Goal: Task Accomplishment & Management: Use online tool/utility

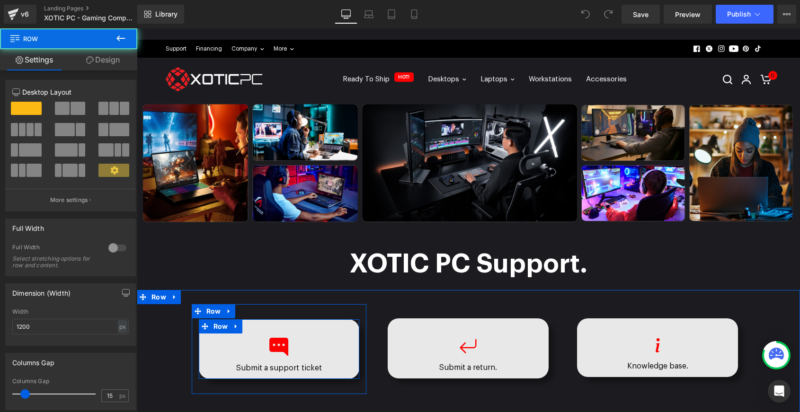
click at [330, 329] on div "Icon Submit a support ticket Text Block Row" at bounding box center [279, 350] width 161 height 60
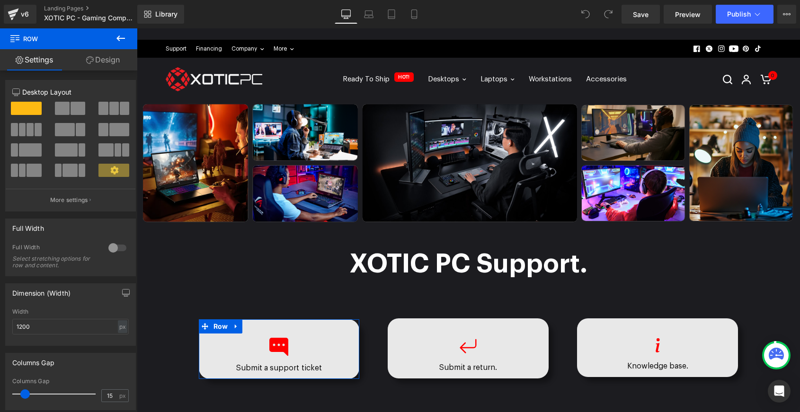
click at [107, 56] on link "Design" at bounding box center [103, 59] width 69 height 21
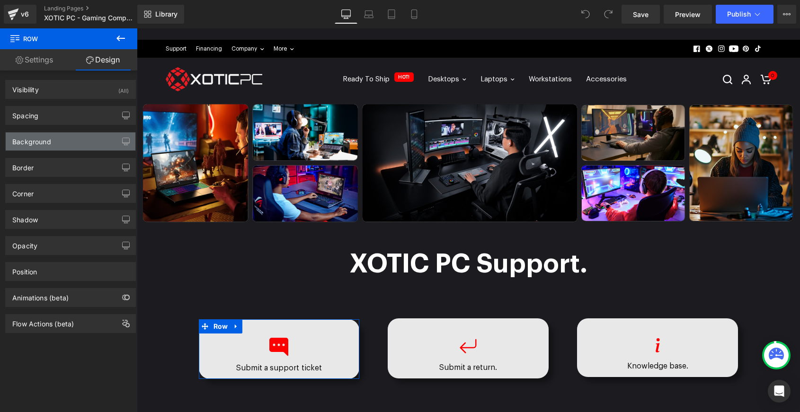
click at [46, 142] on div "Background" at bounding box center [31, 139] width 39 height 13
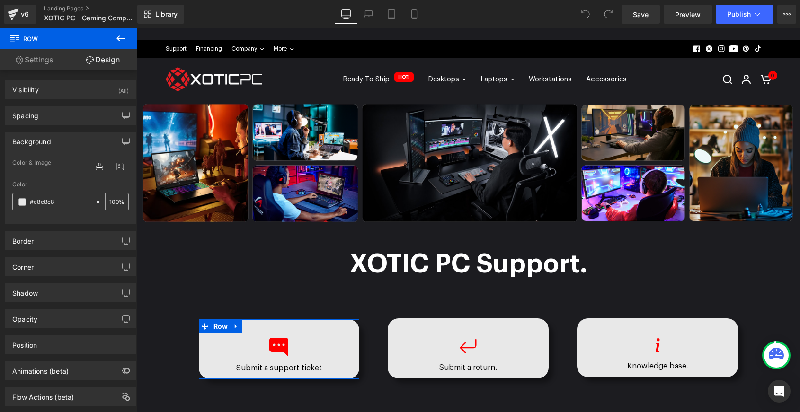
click at [62, 204] on input "#e8e8e8" at bounding box center [60, 202] width 61 height 10
click at [25, 203] on span at bounding box center [22, 202] width 8 height 8
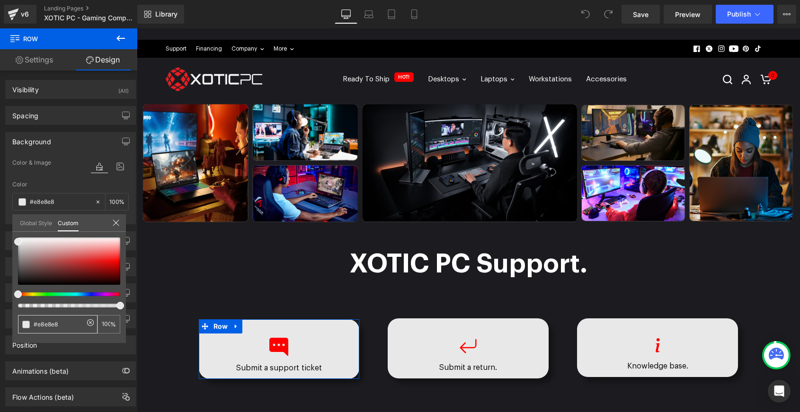
click at [51, 323] on input "#e8e8e8" at bounding box center [59, 325] width 50 height 10
type input "#f"
type input "0"
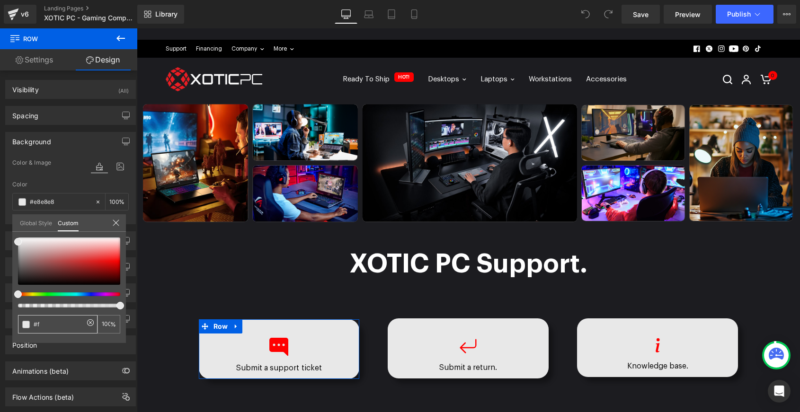
type input "0"
type input "#ff"
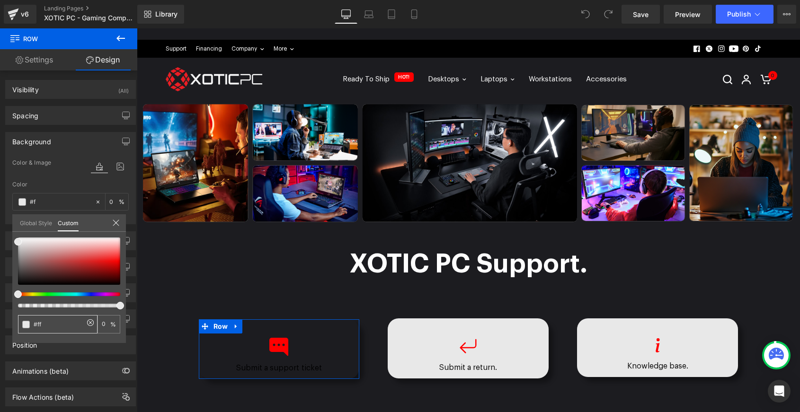
type input "#ff"
type input "#ff0"
type input "100"
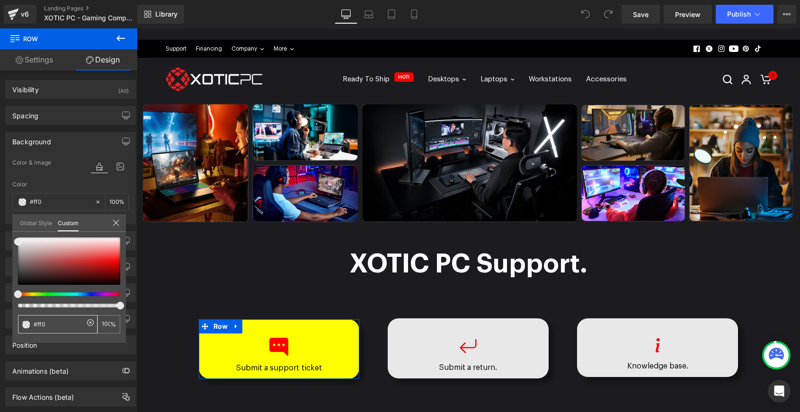
type input "#ff00"
type input "0"
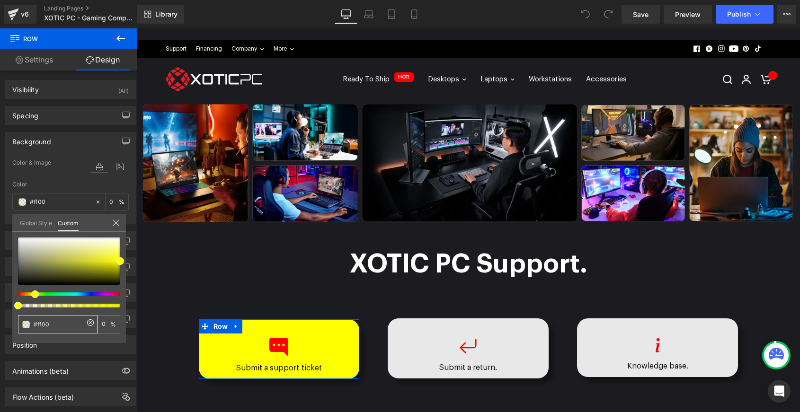
type input "#ff000"
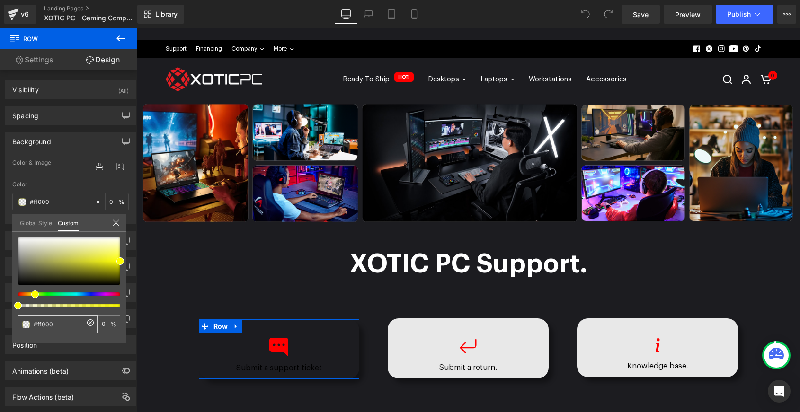
type input "#ff0000"
type input "100"
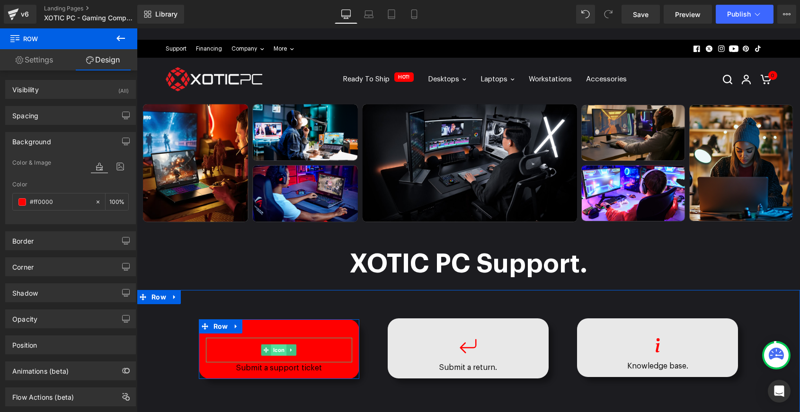
click at [280, 349] on span "Icon" at bounding box center [279, 350] width 16 height 11
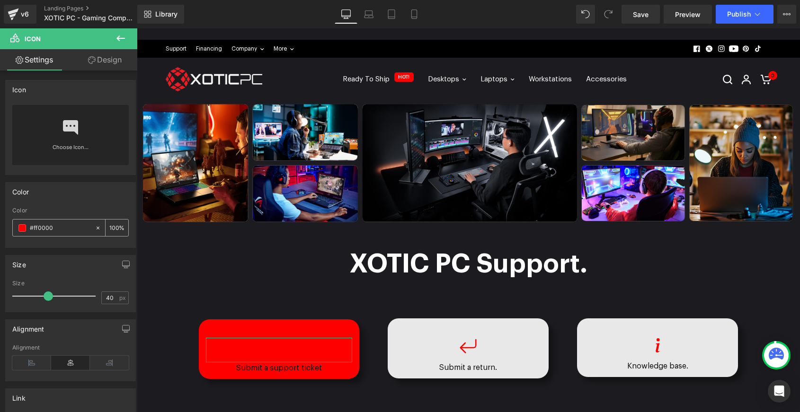
click at [21, 228] on span at bounding box center [22, 228] width 8 height 8
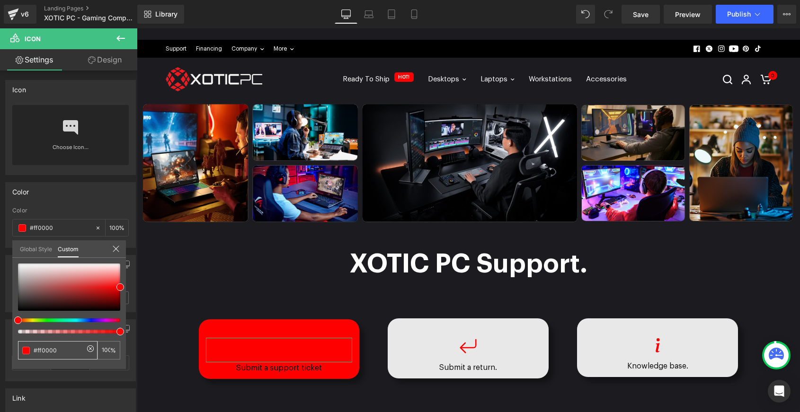
click at [54, 346] on input "#ff0000" at bounding box center [59, 351] width 50 height 10
click at [61, 352] on input "#ff0000" at bounding box center [59, 351] width 50 height 10
type input "#f"
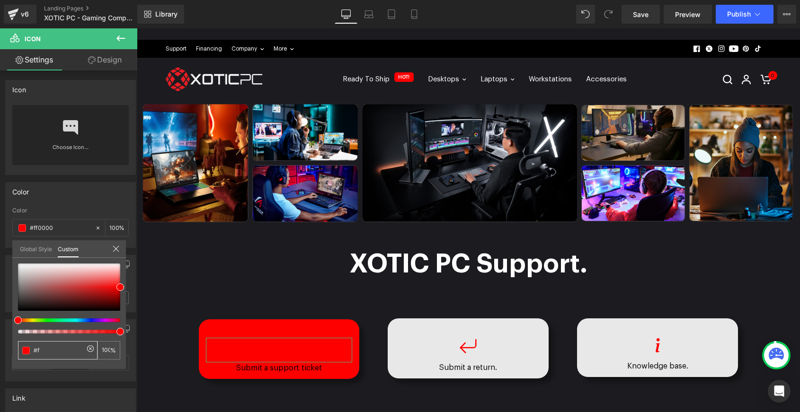
type input "0"
type input "#f1f"
type input "100"
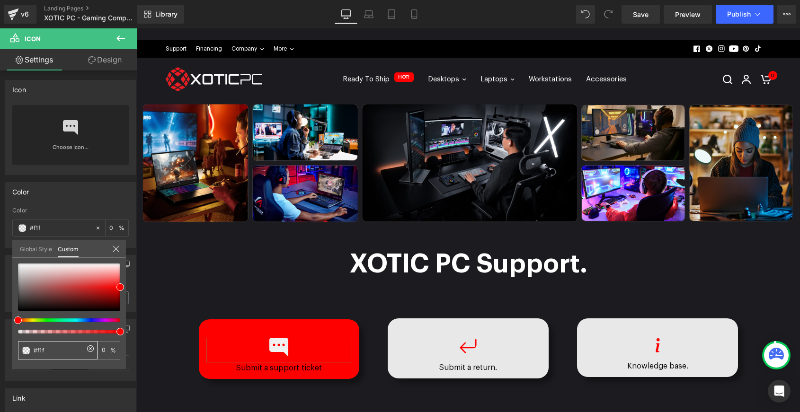
type input "100"
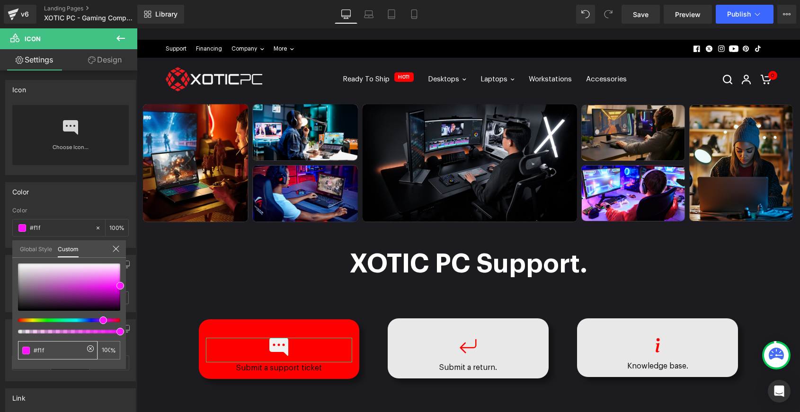
type input "#f1f1"
type input "7"
type input "#f1f1f1"
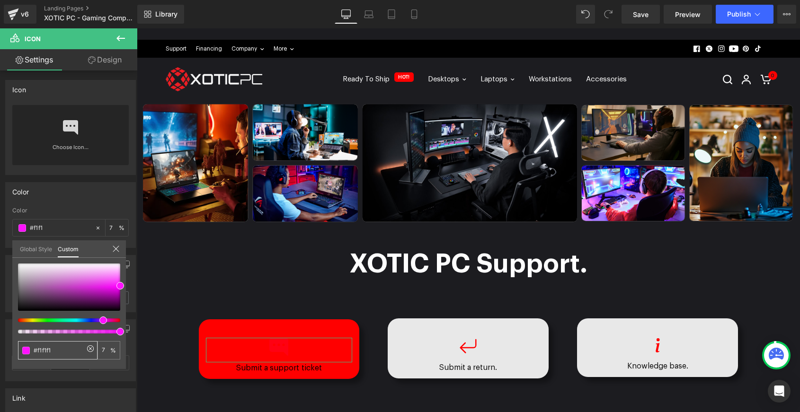
type input "#f1f1f1"
type input "100"
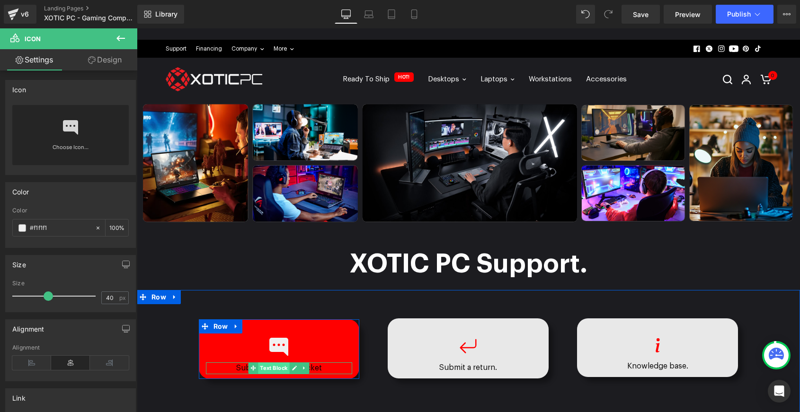
click at [275, 371] on span "Text Block" at bounding box center [273, 368] width 31 height 11
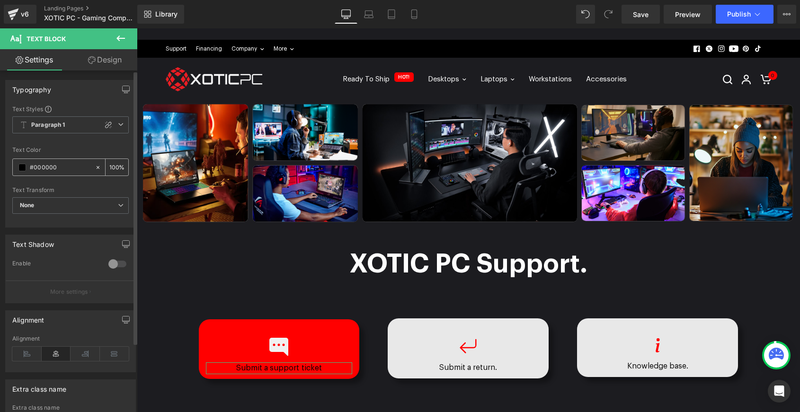
click at [47, 171] on input "#000000" at bounding box center [60, 167] width 61 height 10
type input "#f1"
type input "0"
type input "#f1f1"
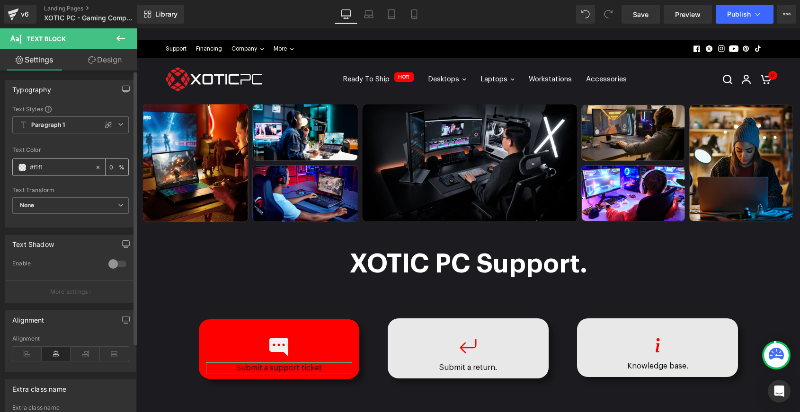
type input "7"
type input "#f1f1f1"
type input "100"
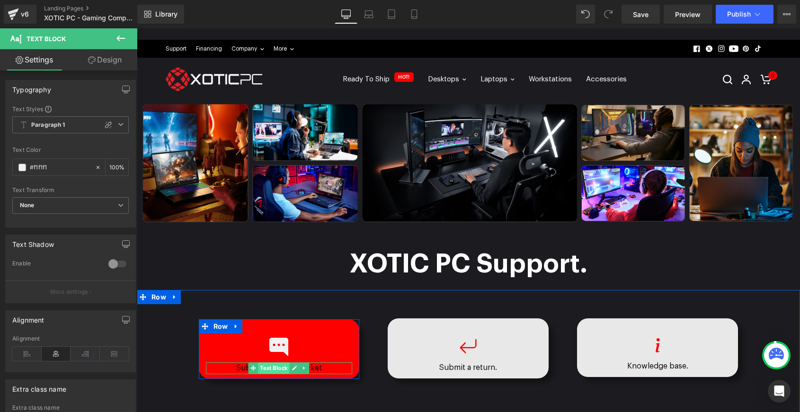
click at [268, 366] on span "Text Block" at bounding box center [273, 368] width 31 height 11
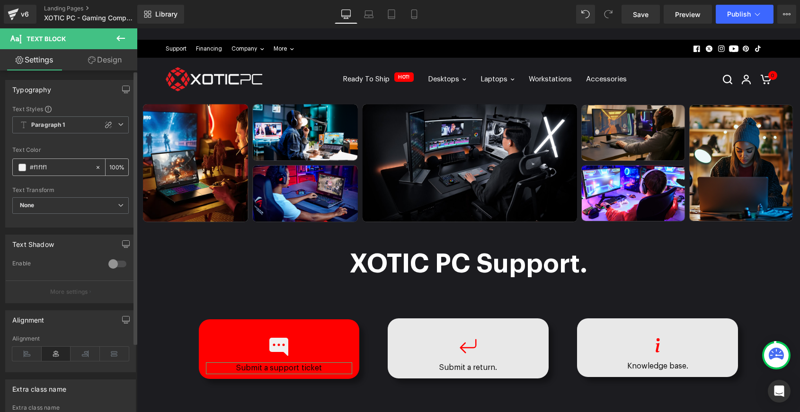
click at [49, 169] on input "#f1f1f1" at bounding box center [60, 167] width 61 height 10
type input "#f1f1f"
type input "0"
type input "#f1f1"
type input "7"
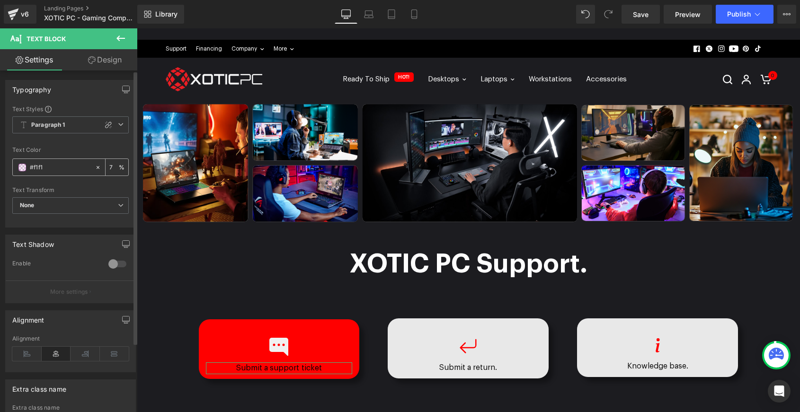
type input "#f1f"
type input "100"
type input "#f1"
type input "0"
type input "#f1f"
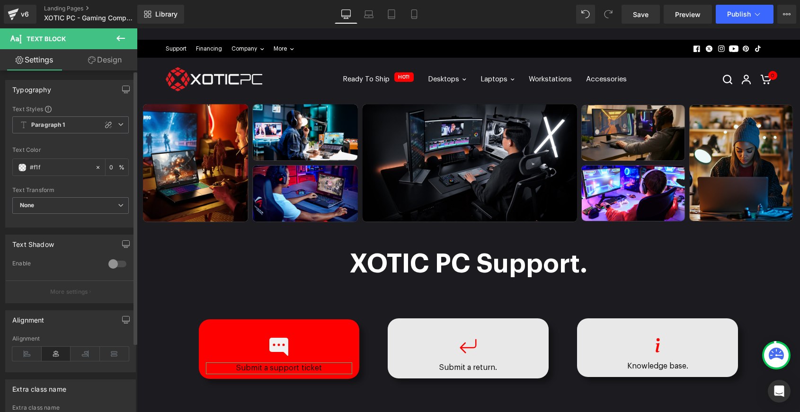
type input "100"
type input "#f1f1"
type input "7"
type input "#f1f1f1"
type input "100"
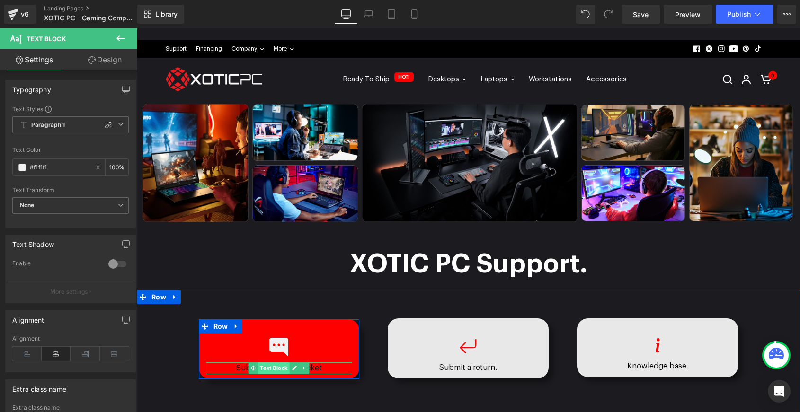
click at [284, 368] on span "Text Block" at bounding box center [273, 368] width 31 height 11
click at [294, 368] on icon at bounding box center [295, 368] width 5 height 5
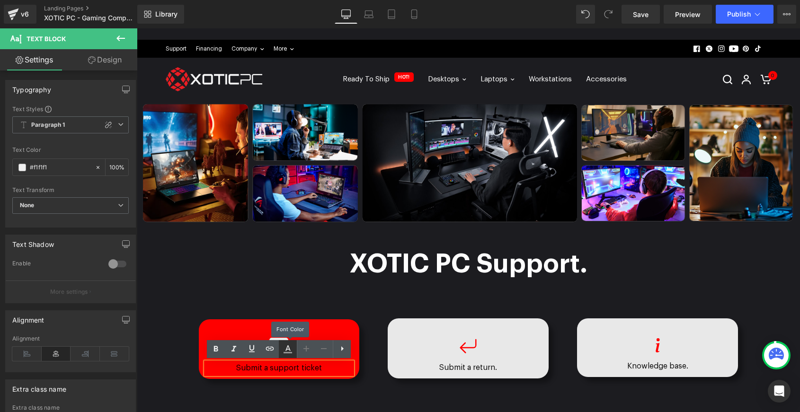
click at [291, 354] on icon at bounding box center [287, 349] width 11 height 11
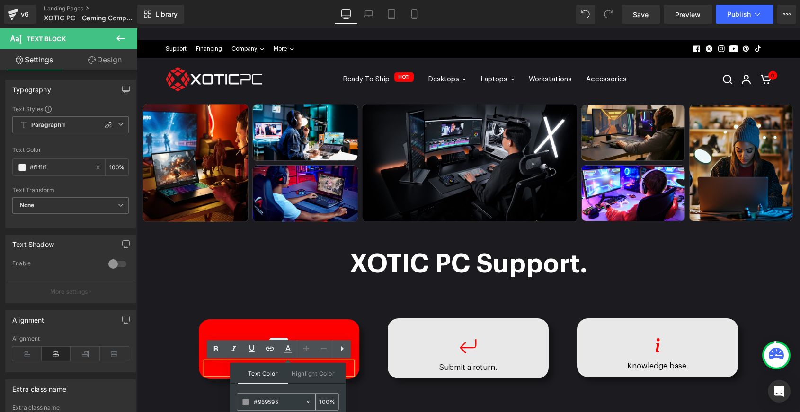
click at [275, 404] on input "#959595" at bounding box center [279, 402] width 51 height 10
type input "#f1"
type input "0"
type input "#f1f1"
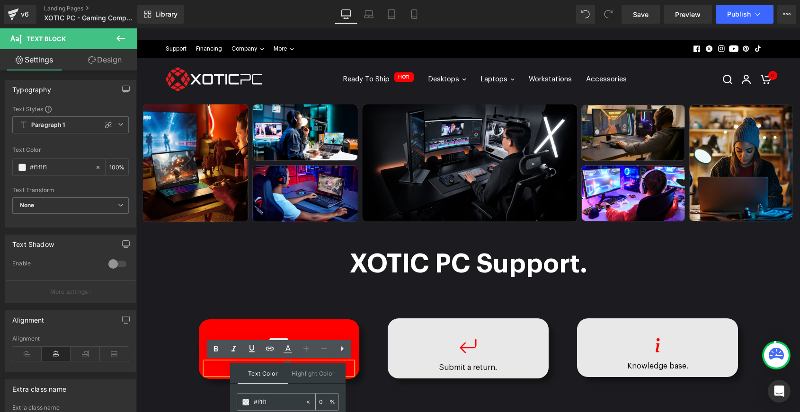
type input "7"
type input "#f1f1f1"
type input "100"
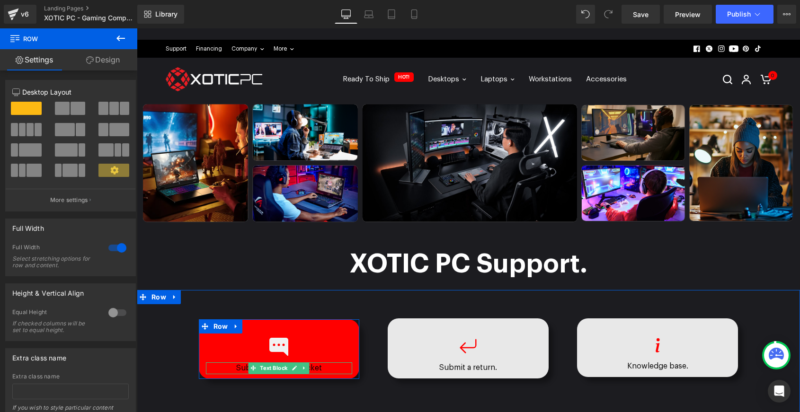
click at [320, 369] on p "Submit a support ticket" at bounding box center [279, 369] width 147 height 12
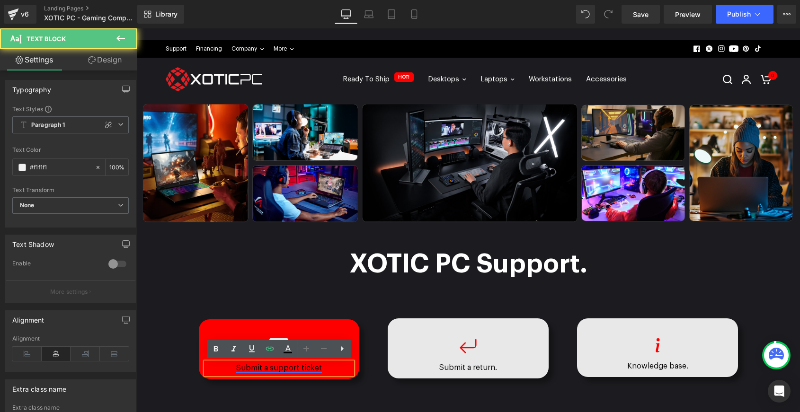
click at [303, 367] on link "Submit a support ticket" at bounding box center [278, 368] width 85 height 8
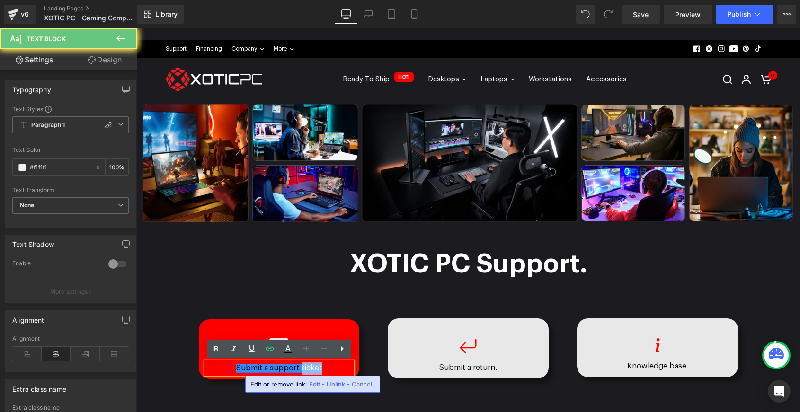
click at [303, 367] on link "Submit a support ticket" at bounding box center [278, 368] width 85 height 8
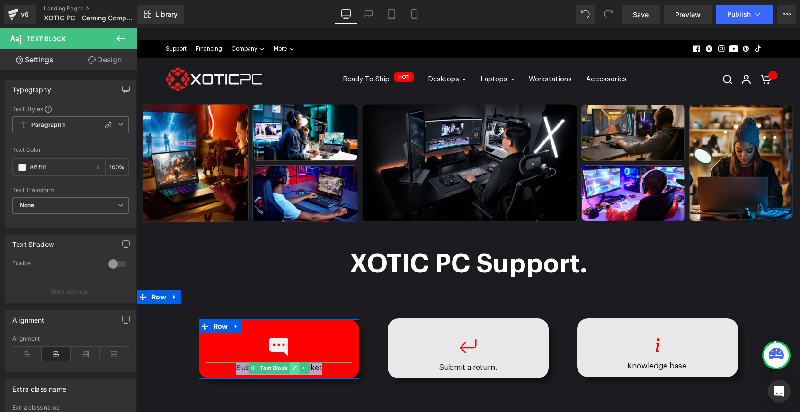
click at [294, 368] on icon at bounding box center [295, 368] width 5 height 5
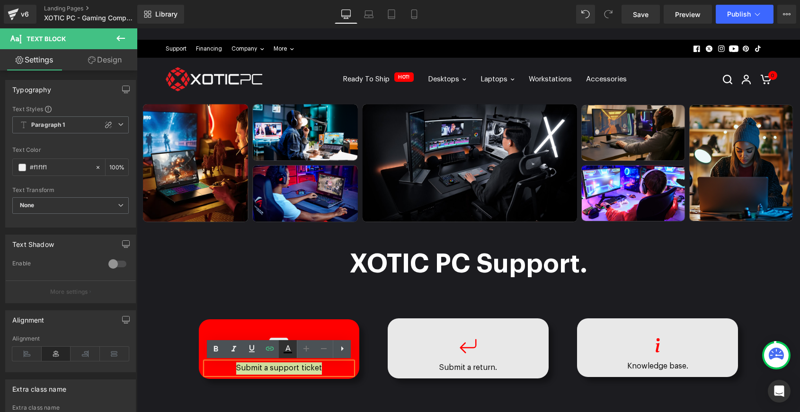
click at [287, 347] on icon at bounding box center [287, 349] width 5 height 6
type input "#000000"
type input "100"
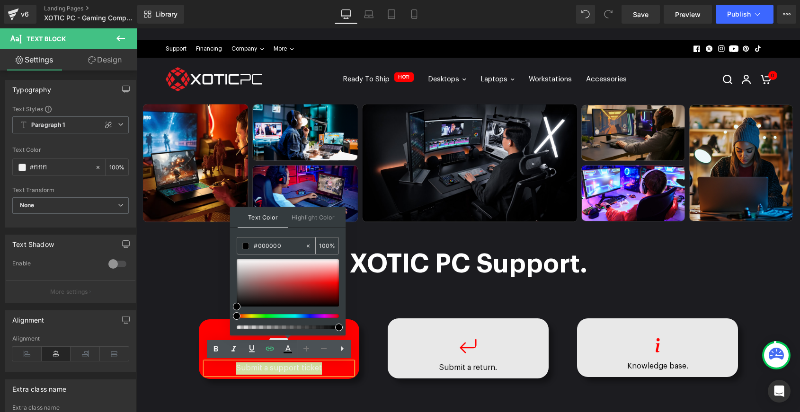
click at [273, 250] on input "#000000" at bounding box center [279, 246] width 51 height 10
type input "#f1"
type input "0"
type input "#f1f1"
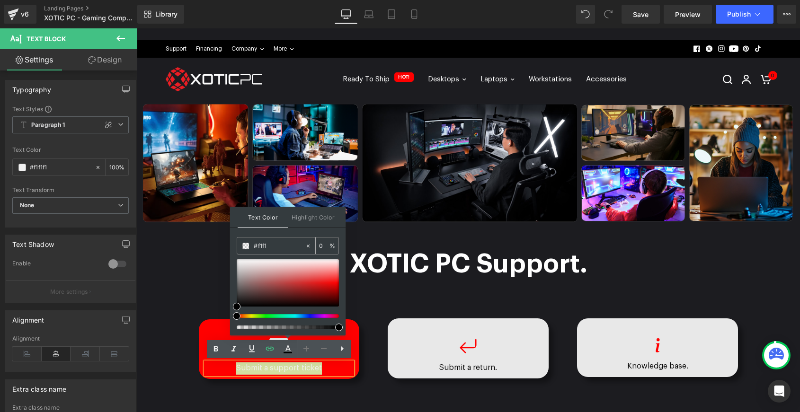
type input "7"
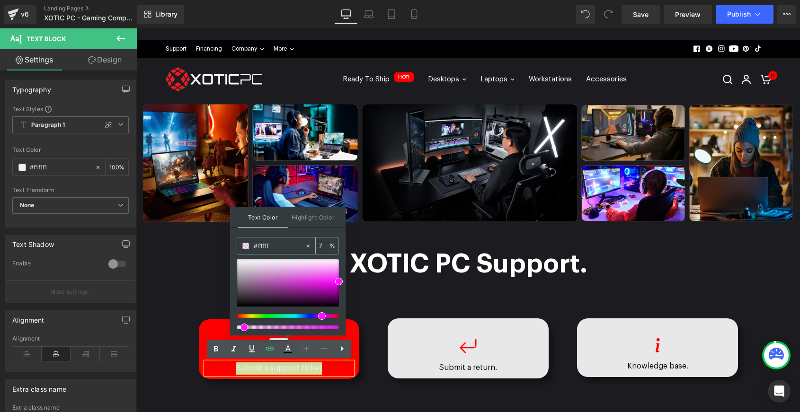
type input "#f1f1f1"
type input "100"
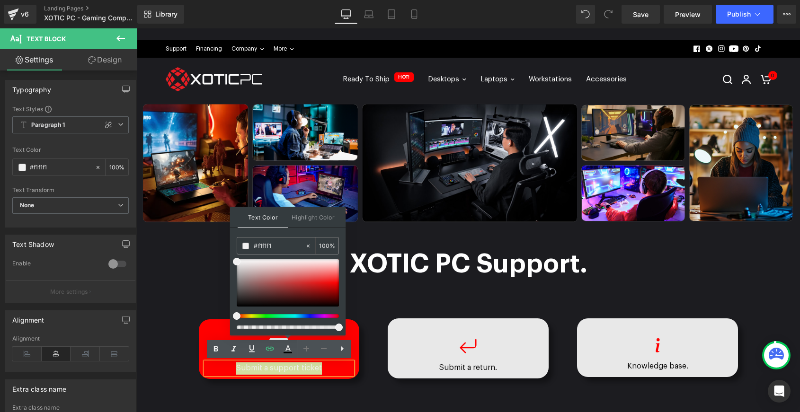
type input "#f1f1f1"
click at [185, 316] on div "Icon Submit a support ticket Text Block Row 39px Row" at bounding box center [279, 349] width 189 height 90
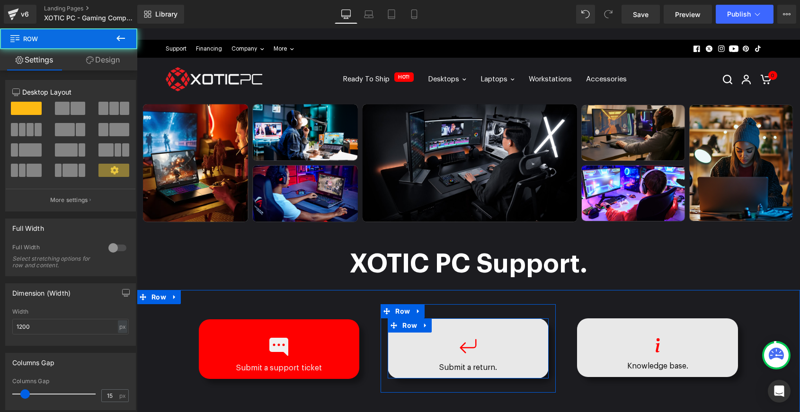
click at [530, 328] on div "Icon Submit a return. Text Block Row" at bounding box center [468, 349] width 161 height 61
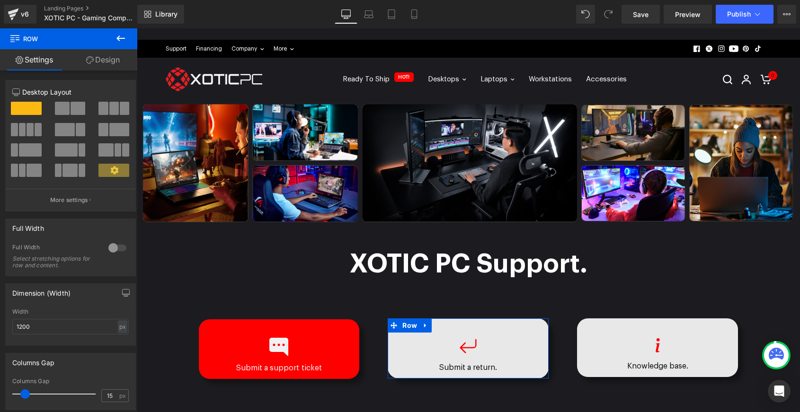
click at [98, 58] on link "Design" at bounding box center [103, 59] width 69 height 21
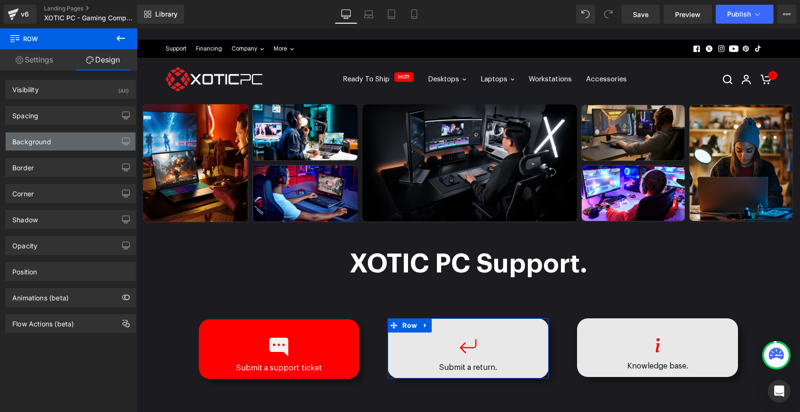
click at [69, 137] on div "Background" at bounding box center [71, 142] width 130 height 18
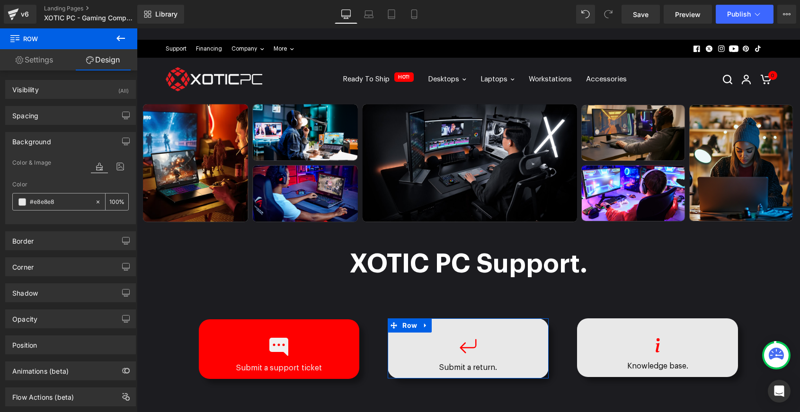
click at [46, 202] on input "#e8e8e8" at bounding box center [60, 202] width 61 height 10
click at [50, 204] on input "#e8e8e8" at bounding box center [60, 202] width 61 height 10
type input "#f"
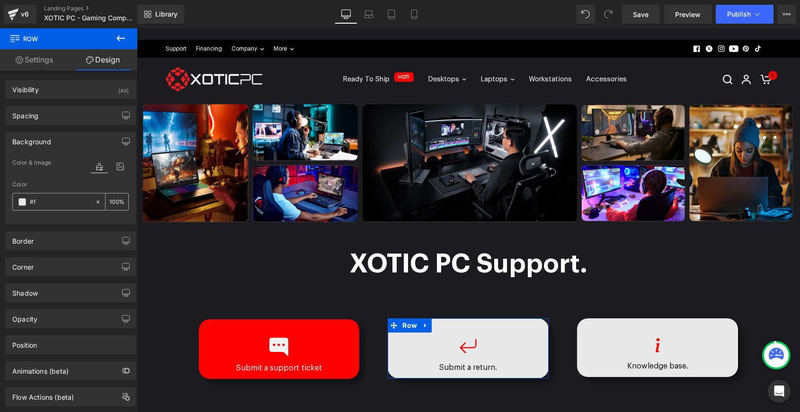
type input "0"
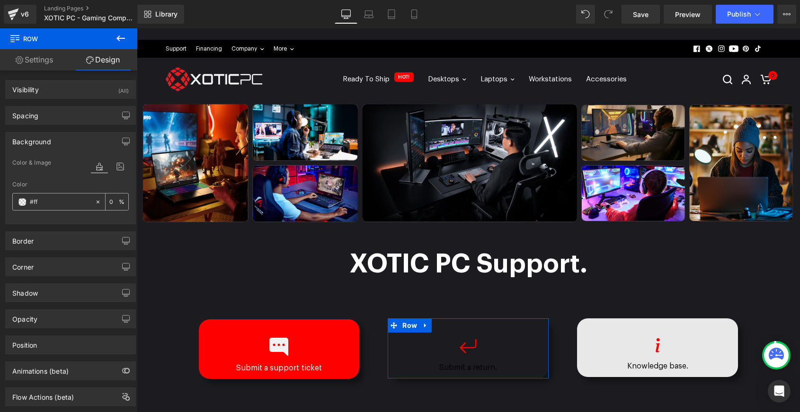
type input "#ff0"
type input "100"
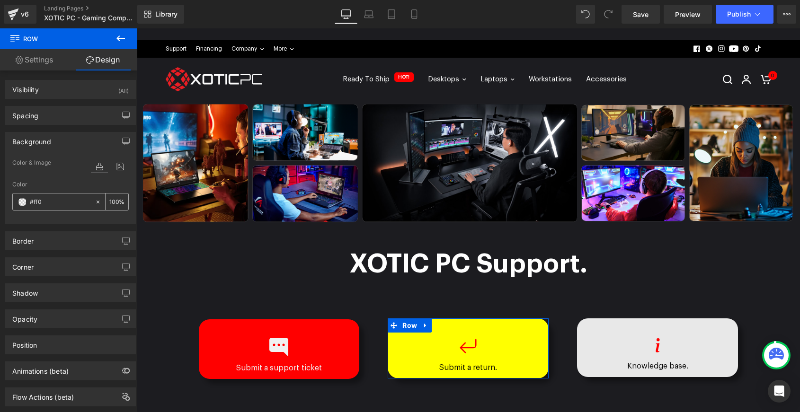
type input "#ff00"
type input "0"
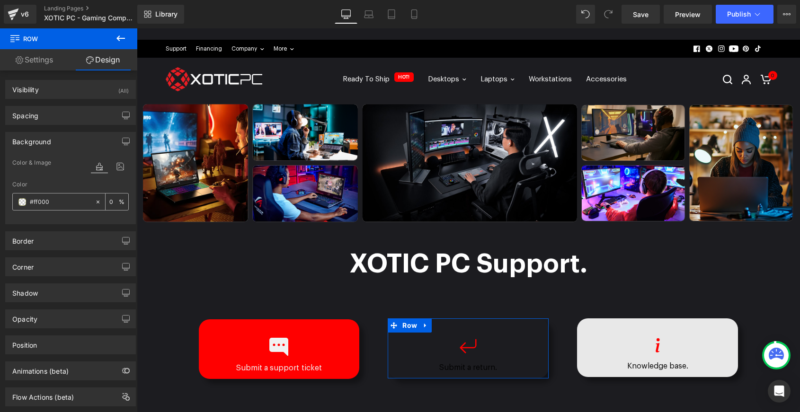
type input "#ff0000"
type input "100"
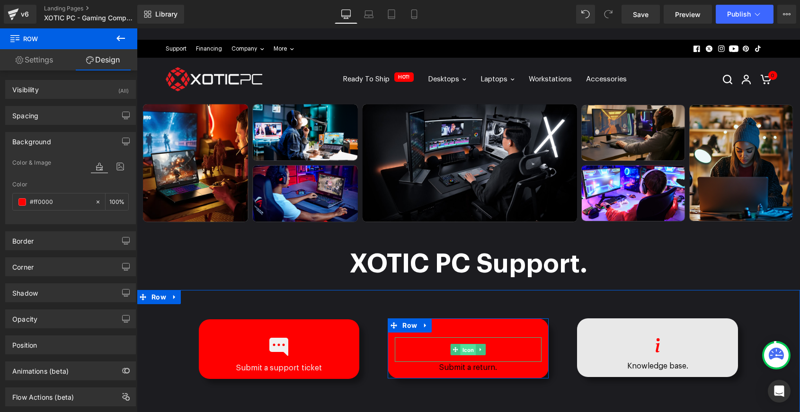
click at [462, 353] on span "Icon" at bounding box center [469, 349] width 16 height 11
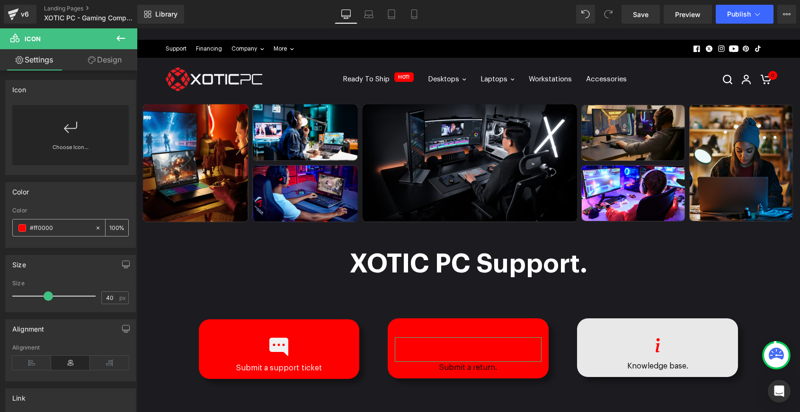
click at [46, 227] on input "#ff0000" at bounding box center [60, 228] width 61 height 10
type input "#f1"
type input "0"
type input "#f1f1"
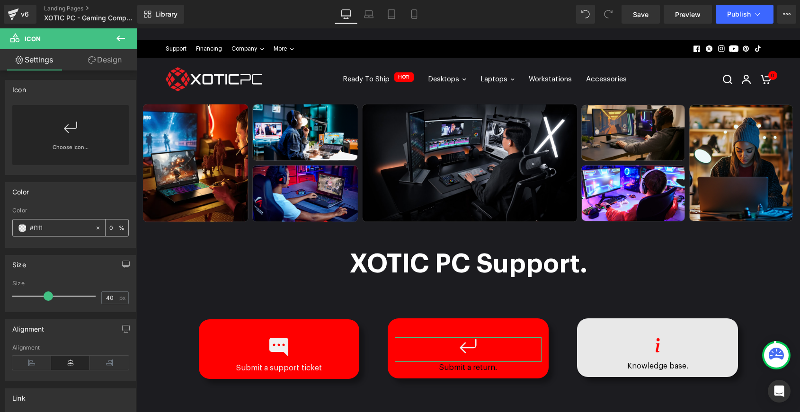
type input "7"
type input "#f1f1f1"
type input "100"
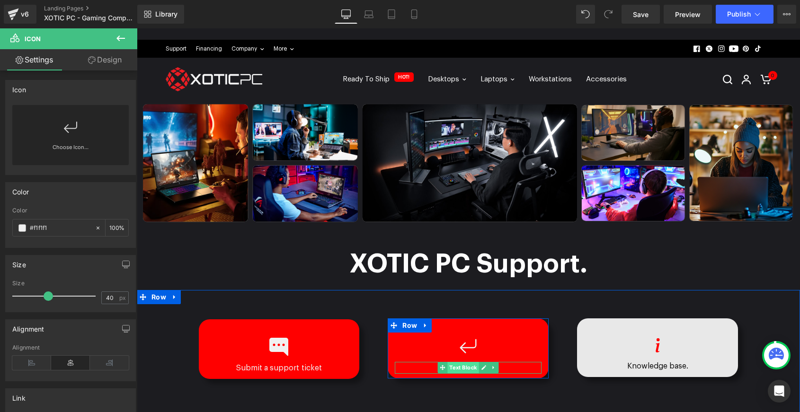
click at [467, 366] on span "Text Block" at bounding box center [463, 367] width 31 height 11
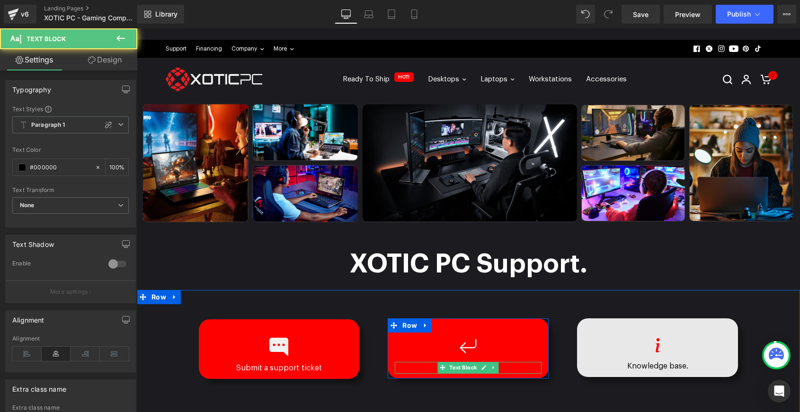
click at [506, 368] on p "Submit a return." at bounding box center [468, 368] width 147 height 12
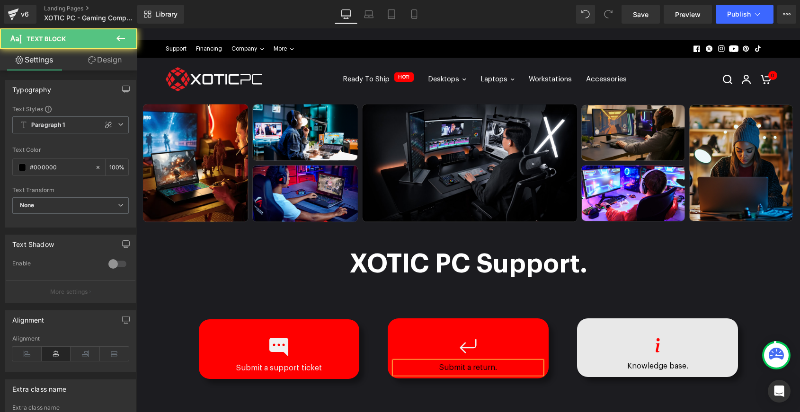
click at [506, 368] on p "Submit a return." at bounding box center [468, 368] width 147 height 12
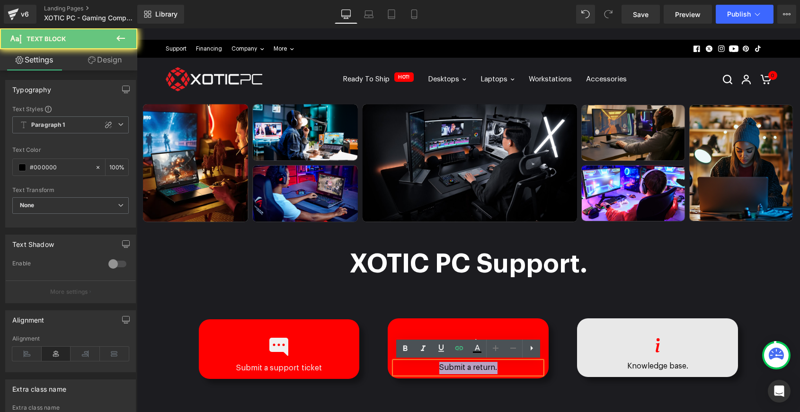
click at [506, 368] on p "Submit a return." at bounding box center [468, 368] width 147 height 12
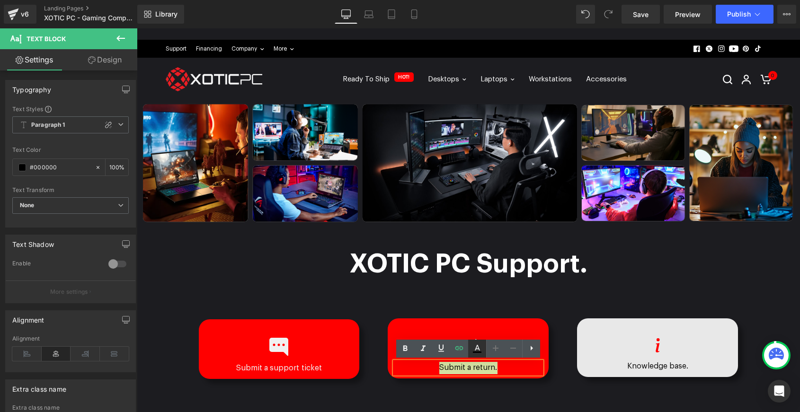
click at [480, 345] on icon at bounding box center [476, 348] width 11 height 11
type input "#000000"
type input "100"
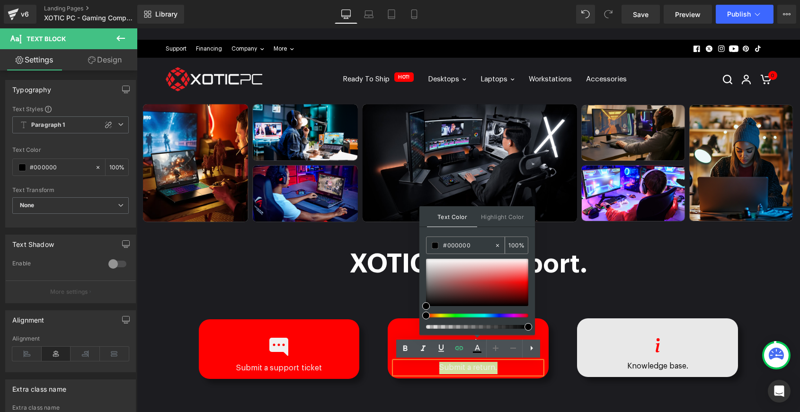
click at [459, 248] on input "#000000" at bounding box center [468, 245] width 51 height 10
type input "#f1"
type input "0"
type input "#f1f1"
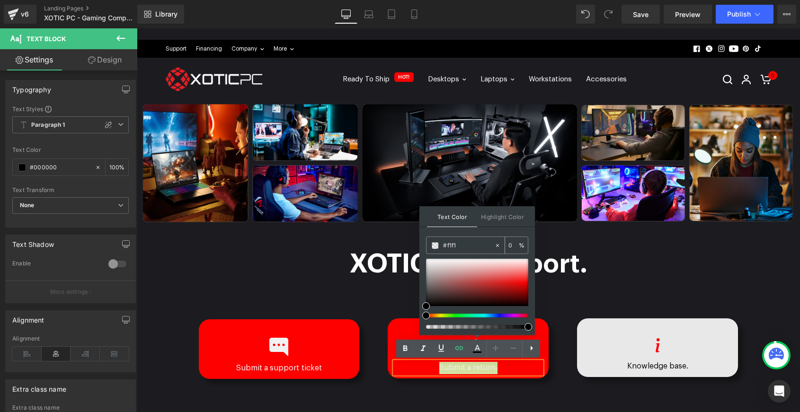
type input "7"
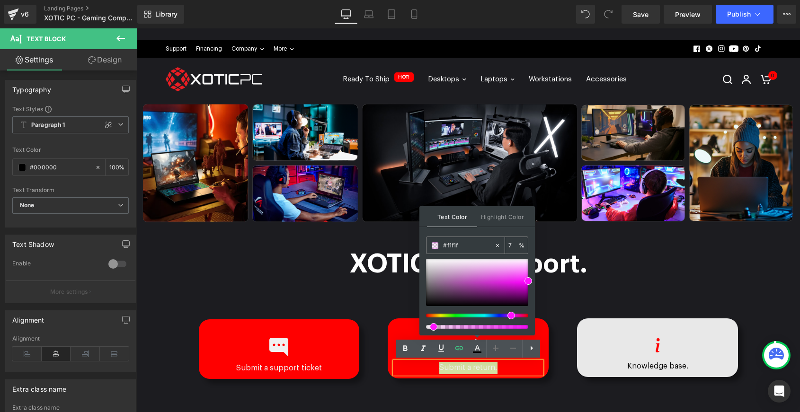
type input "#f1f1f1"
type input "100"
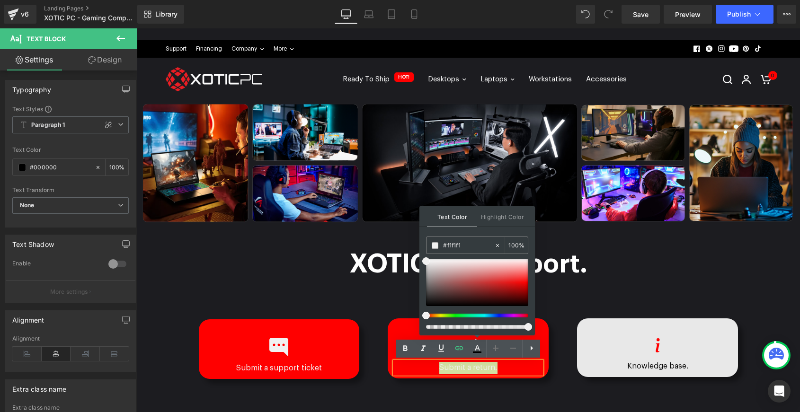
type input "#f1f1f1"
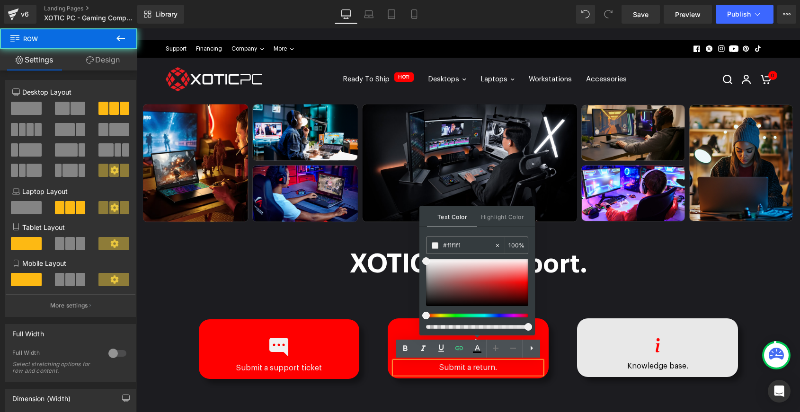
click at [636, 397] on div "Icon Submit a support ticket Text Block Row 39px Row Icon Submit a return. Text…" at bounding box center [469, 344] width 568 height 109
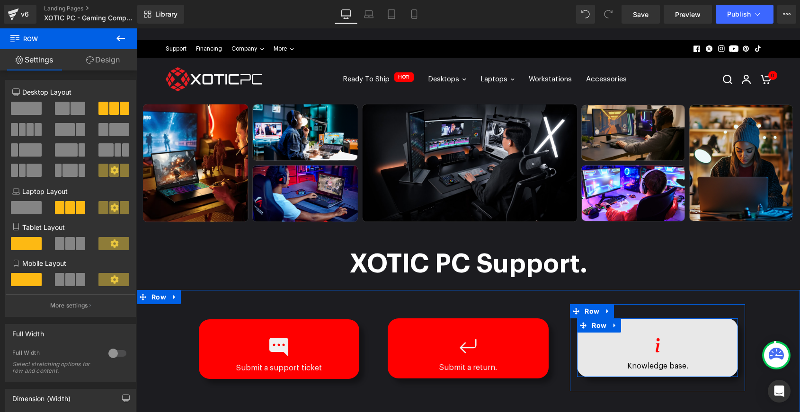
click at [736, 356] on div "Icon Knowledge base. Text Block Row 37px" at bounding box center [657, 348] width 161 height 59
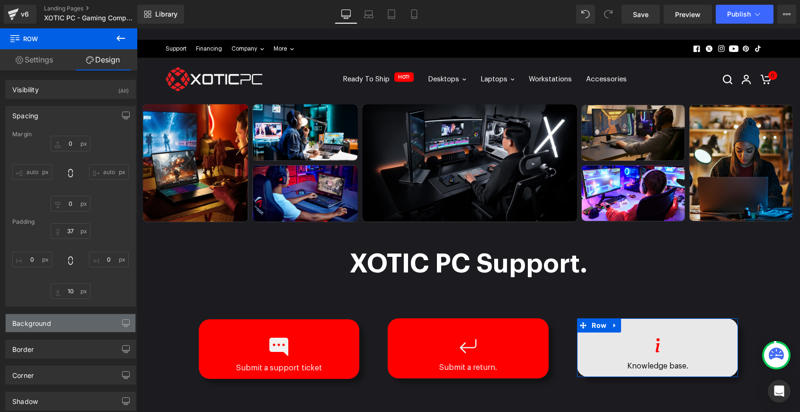
click at [66, 331] on div "Background" at bounding box center [71, 323] width 130 height 18
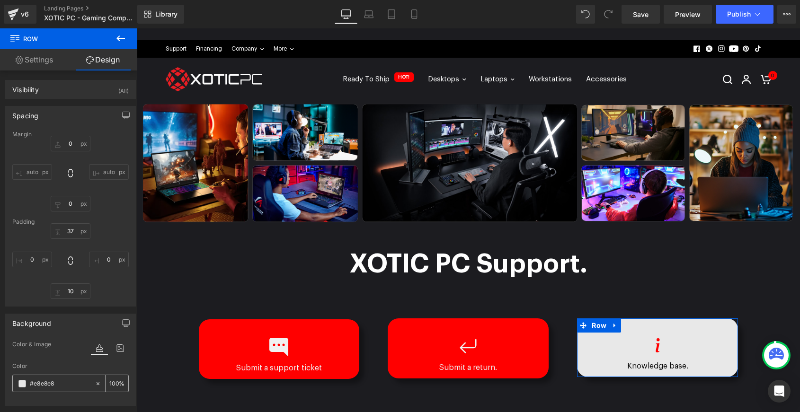
click at [54, 383] on input "#e8e8e8" at bounding box center [60, 384] width 61 height 10
type input "f"
type input "0"
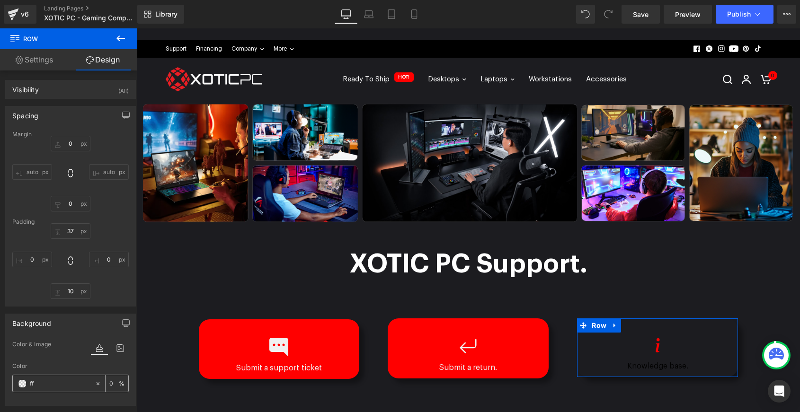
type input "ff0"
type input "100"
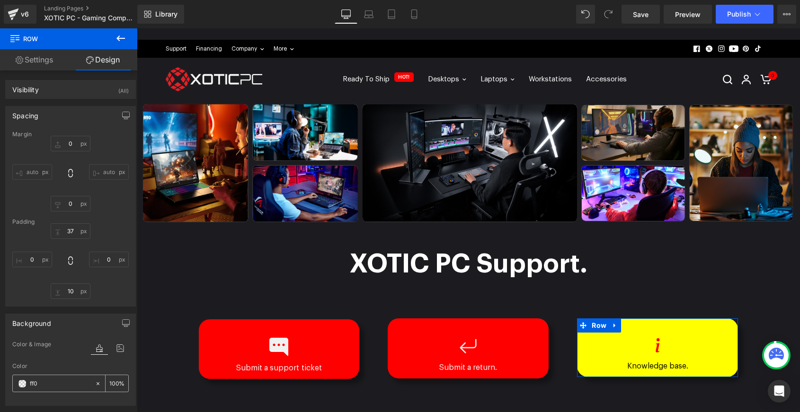
type input "ff00"
type input "0"
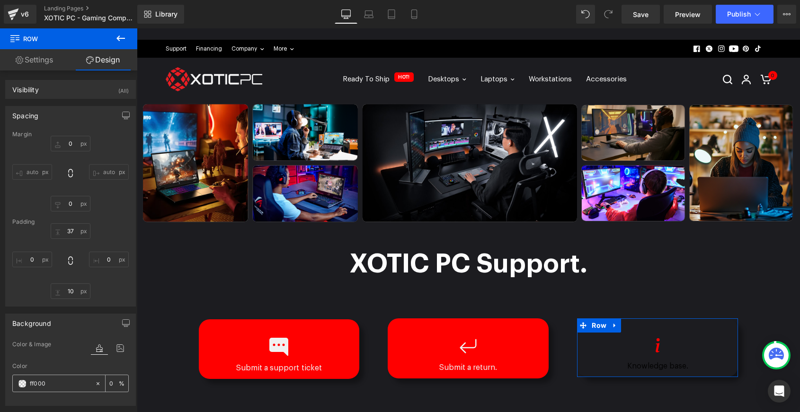
type input "ff0000"
type input "100"
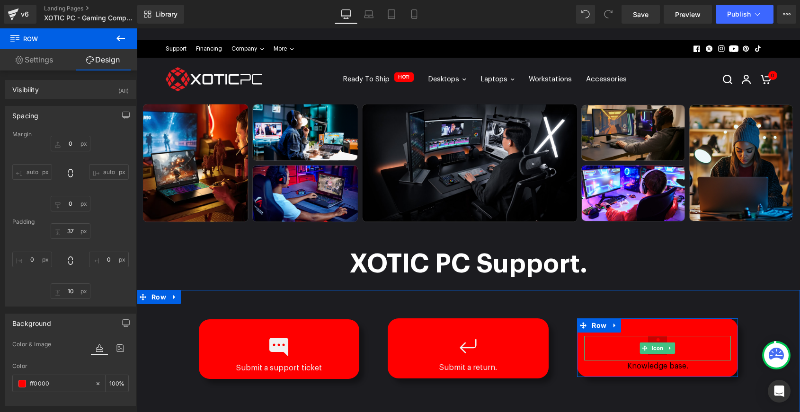
click at [661, 339] on icon at bounding box center [657, 345] width 19 height 19
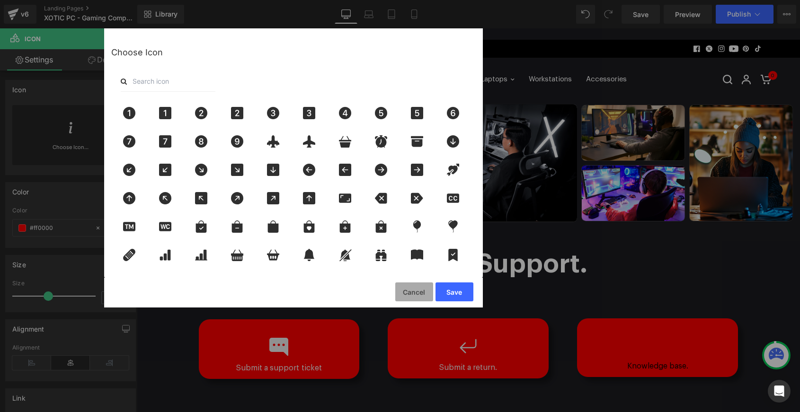
click at [413, 297] on button "Cancel" at bounding box center [414, 292] width 38 height 19
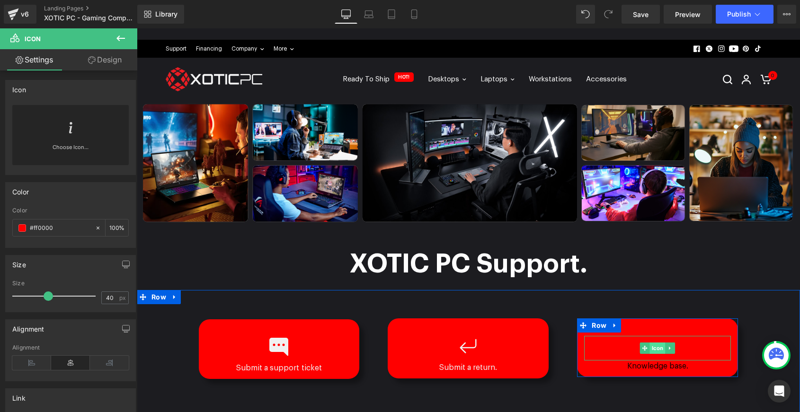
click at [657, 349] on span "Icon" at bounding box center [658, 348] width 16 height 11
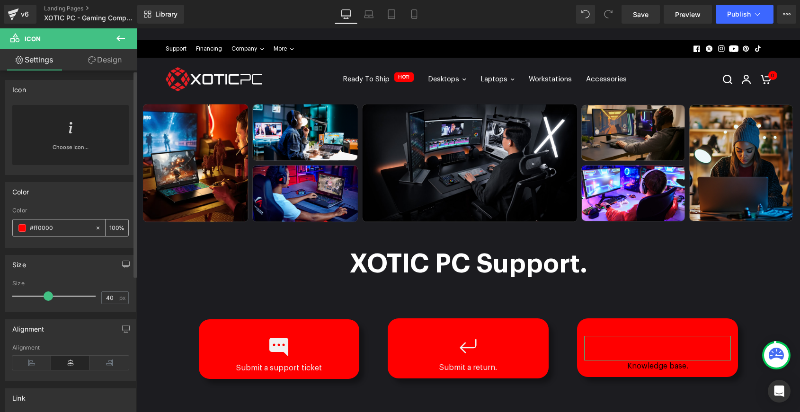
click at [46, 228] on input "#ff0000" at bounding box center [60, 228] width 61 height 10
type input "#f1"
type input "0"
type input "#f1f1"
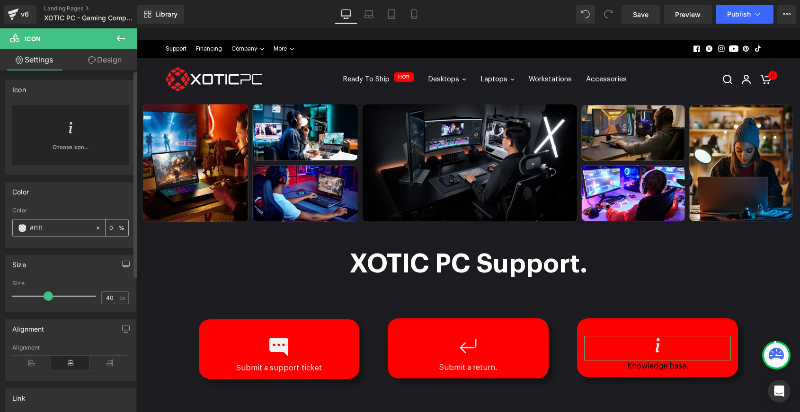
type input "7"
type input "#f1f1f1"
type input "100"
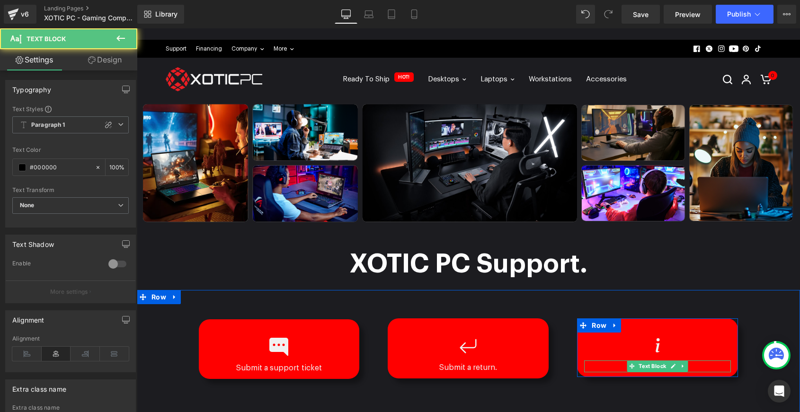
click at [695, 365] on p "Knowledge base." at bounding box center [657, 367] width 147 height 12
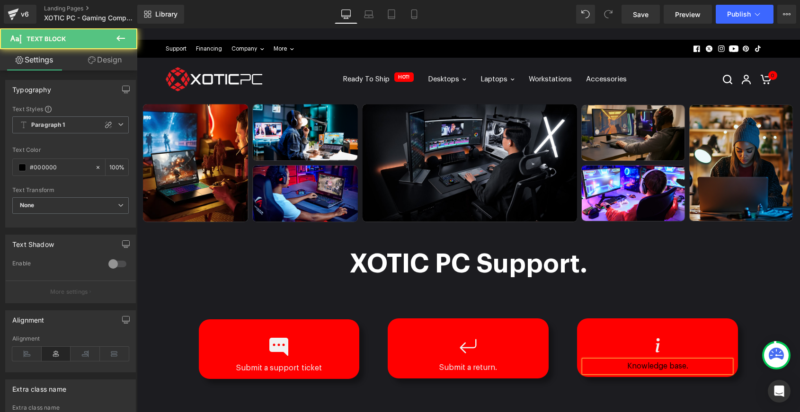
click at [695, 365] on p "Knowledge base." at bounding box center [657, 367] width 147 height 12
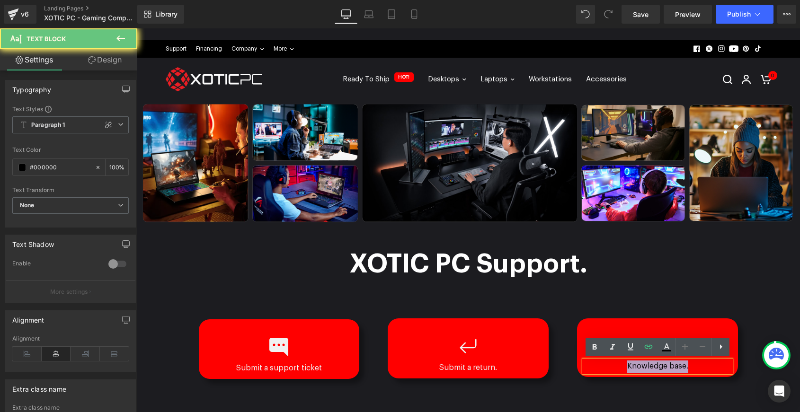
click at [695, 365] on p "Knowledge base." at bounding box center [657, 367] width 147 height 12
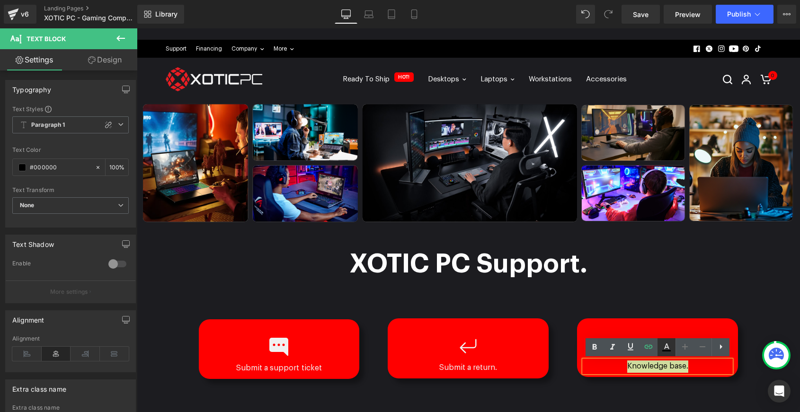
click at [666, 346] on icon at bounding box center [666, 347] width 5 height 6
type input "#020202"
type input "100"
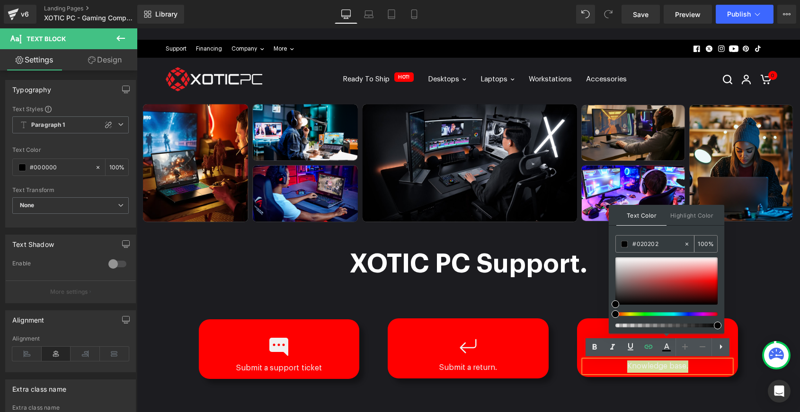
click at [652, 248] on input "#020202" at bounding box center [657, 244] width 51 height 10
type input "#f1"
type input "0"
type input "#f1f1"
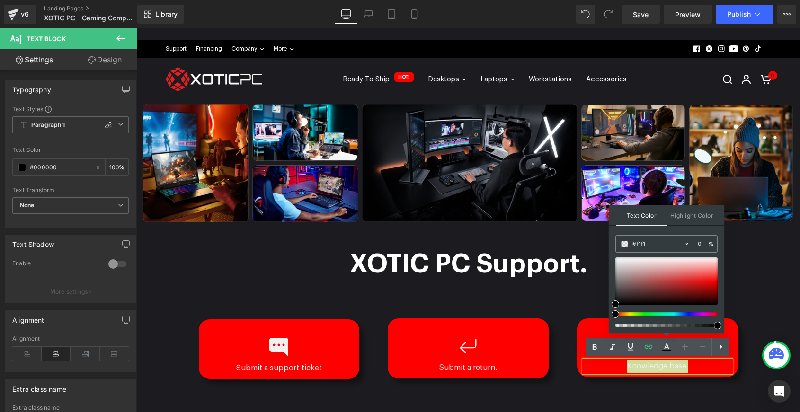
type input "7"
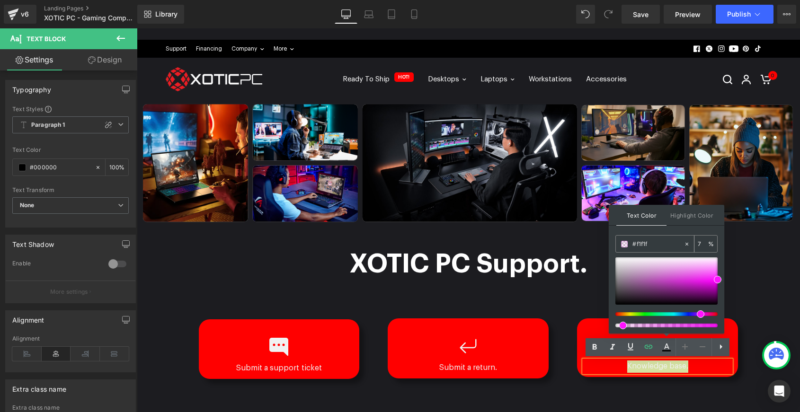
type input "#f1f1f1"
type input "100"
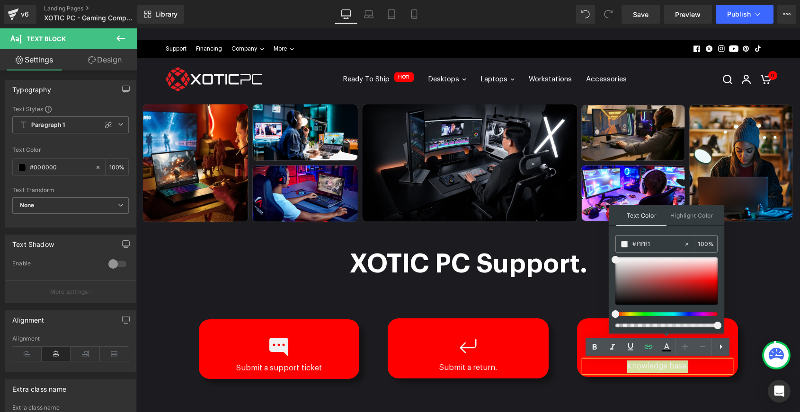
type input "#f1f1f1"
click at [751, 311] on div "Icon Knowledge base. Text Block Row 37px Row" at bounding box center [657, 348] width 189 height 88
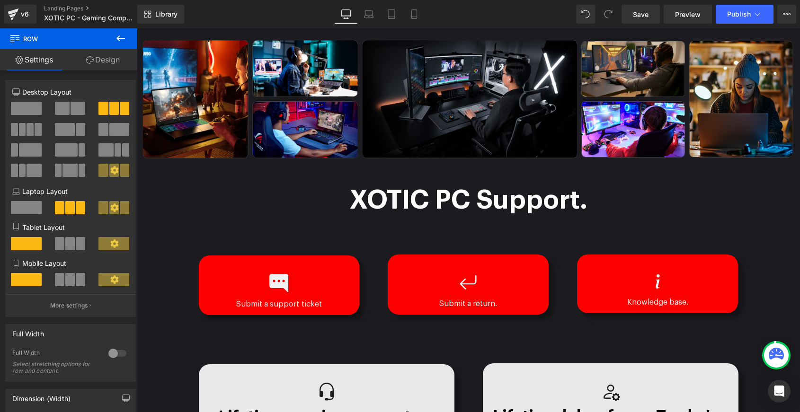
scroll to position [60, 0]
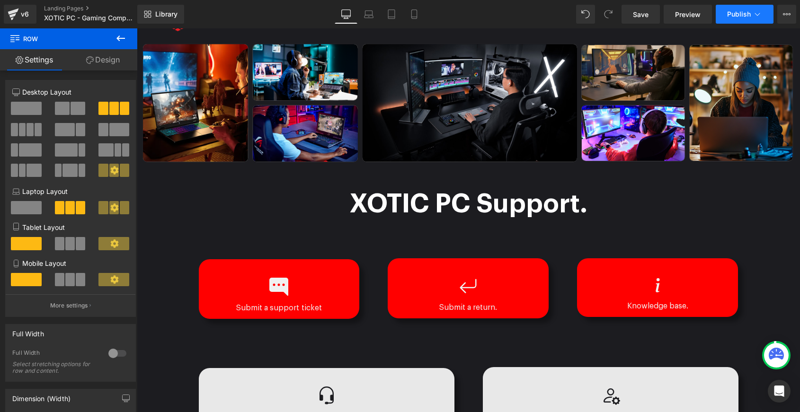
click at [744, 16] on span "Publish" at bounding box center [739, 14] width 24 height 8
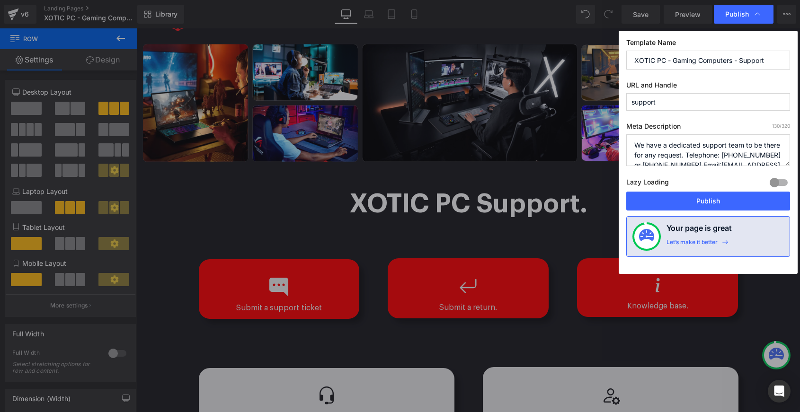
click at [728, 212] on div "Template Name XOTIC PC - Gaming Computers - Support URL and Handle support Meta…" at bounding box center [708, 152] width 179 height 243
click at [715, 202] on button "Publish" at bounding box center [708, 201] width 164 height 19
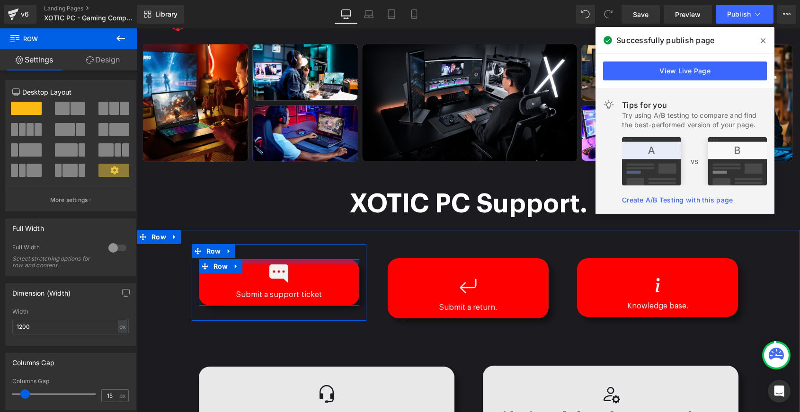
drag, startPoint x: 320, startPoint y: 268, endPoint x: 321, endPoint y: 255, distance: 13.3
click at [321, 255] on div "Icon Submit a support ticket Text [GEOGRAPHIC_DATA]" at bounding box center [279, 282] width 175 height 77
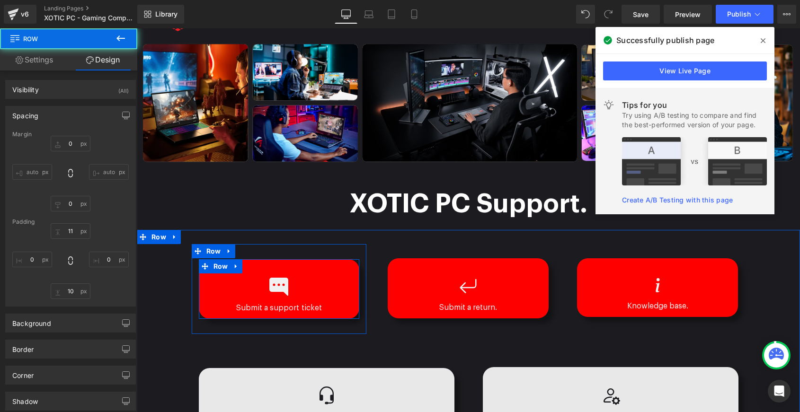
type input "0"
type input "39"
type input "0"
type input "10"
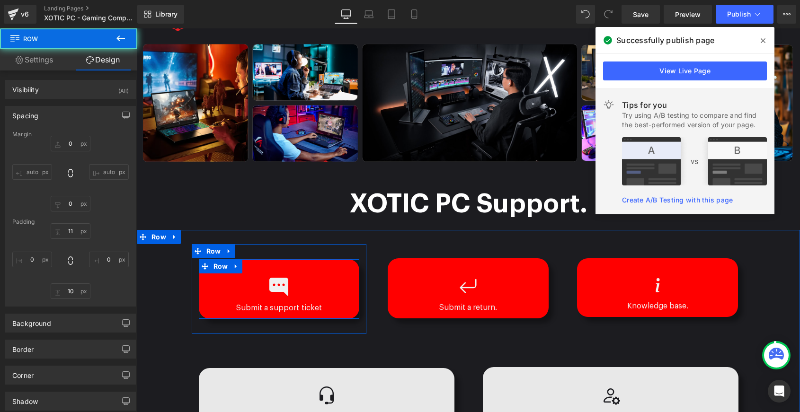
type input "0"
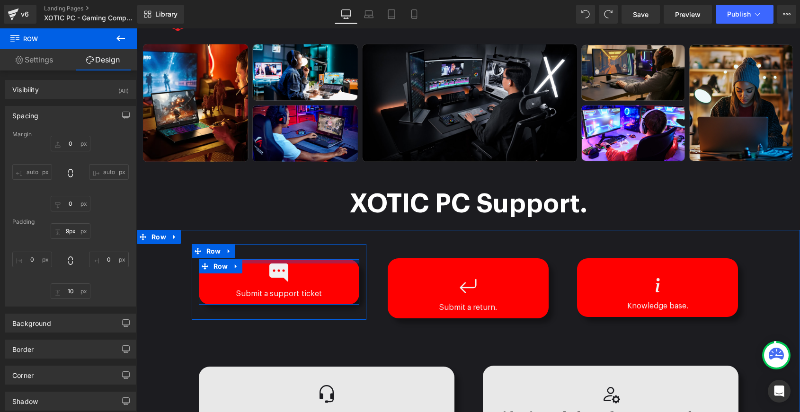
type input "10px"
drag, startPoint x: 312, startPoint y: 267, endPoint x: 315, endPoint y: 254, distance: 14.0
click at [315, 254] on div "Icon Submit a support ticket Text [GEOGRAPHIC_DATA]" at bounding box center [279, 282] width 175 height 77
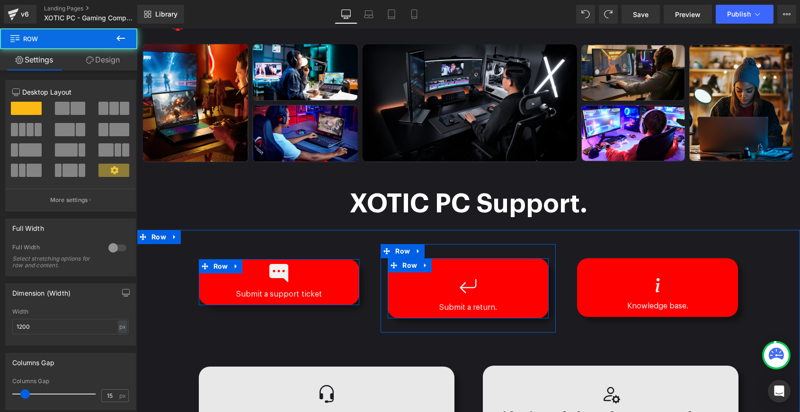
click at [507, 273] on div "Icon Submit a return. Text Block Row" at bounding box center [468, 288] width 161 height 61
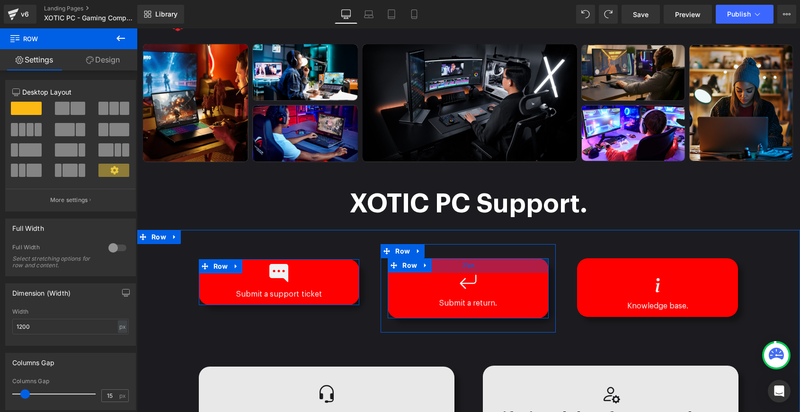
click at [488, 265] on div "31px" at bounding box center [468, 265] width 161 height 15
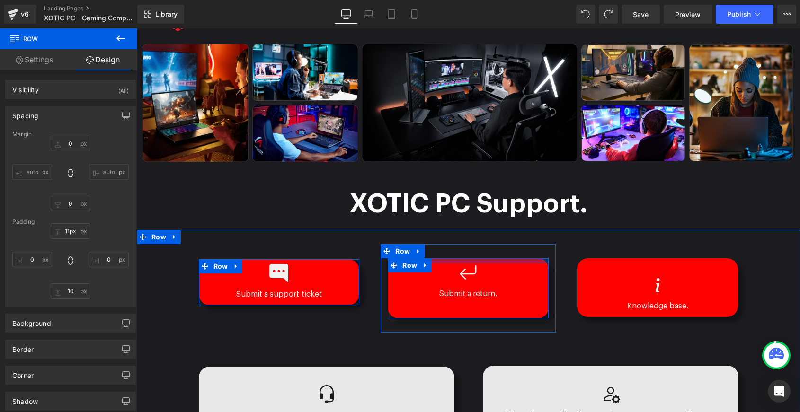
type input "10px"
drag, startPoint x: 502, startPoint y: 267, endPoint x: 503, endPoint y: 257, distance: 10.0
click at [503, 257] on div "Icon Submit a return. Text Block Row Row" at bounding box center [468, 288] width 175 height 89
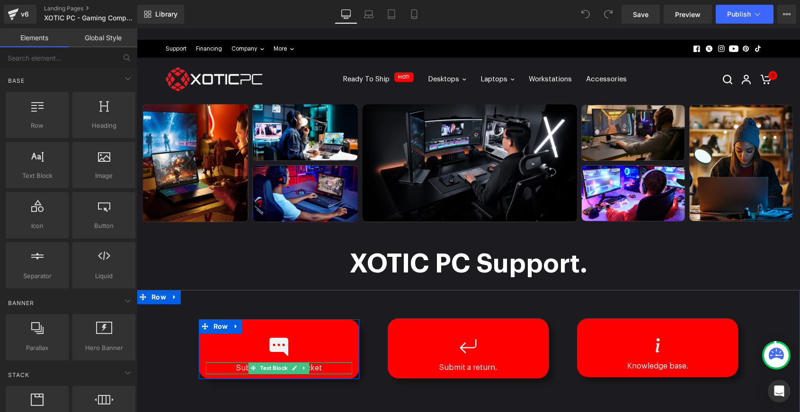
click at [328, 366] on p "Submit a support ticket" at bounding box center [279, 369] width 147 height 12
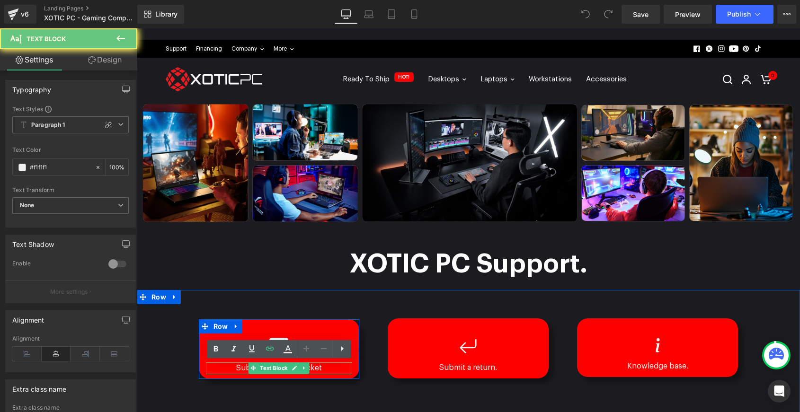
click at [328, 366] on p "Submit a support ticket" at bounding box center [279, 369] width 147 height 12
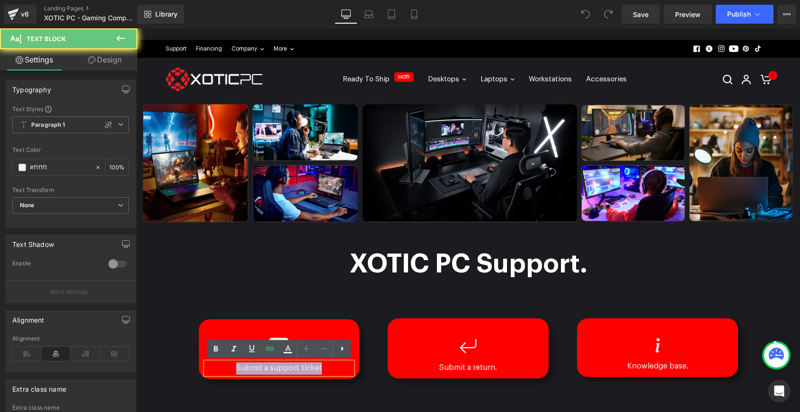
click at [328, 366] on p "Submit a support ticket" at bounding box center [279, 369] width 147 height 12
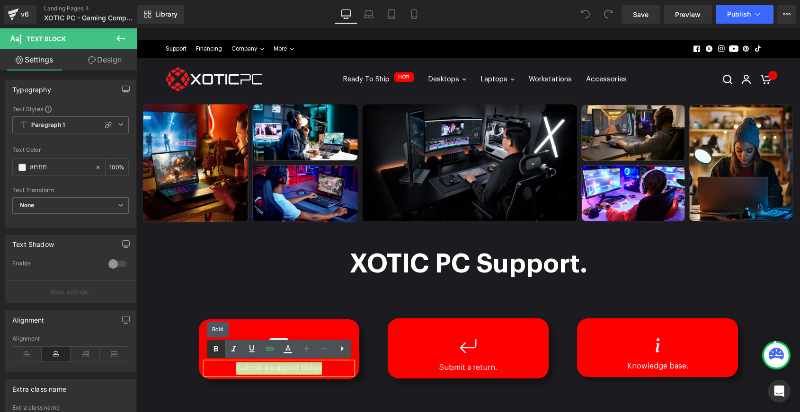
click at [219, 354] on icon at bounding box center [215, 349] width 11 height 11
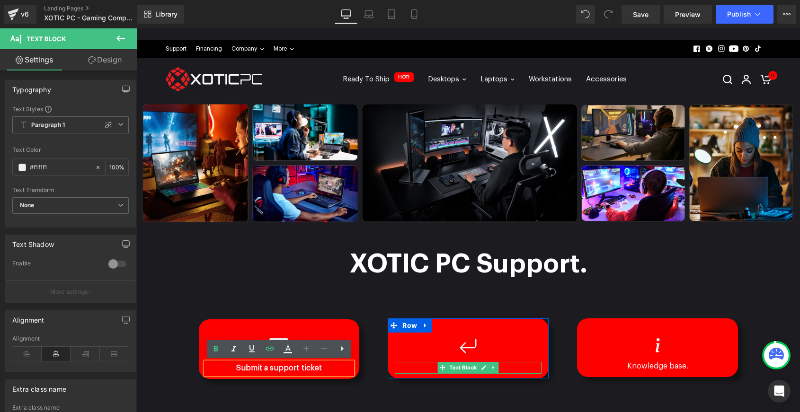
click at [504, 366] on p "Submit a return." at bounding box center [468, 368] width 147 height 12
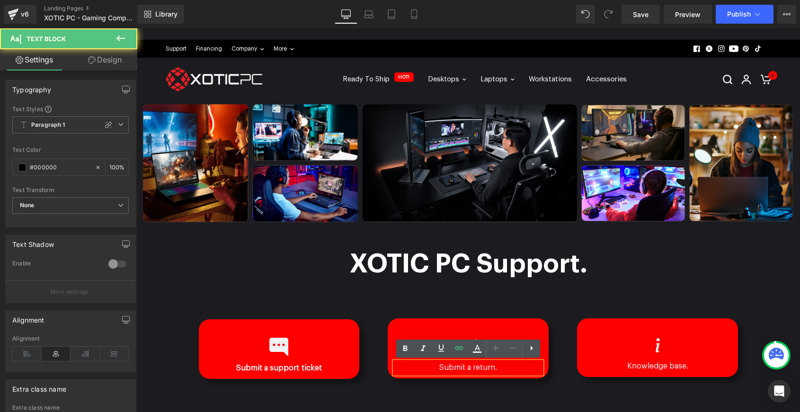
click at [504, 366] on p "Submit a return." at bounding box center [468, 368] width 147 height 12
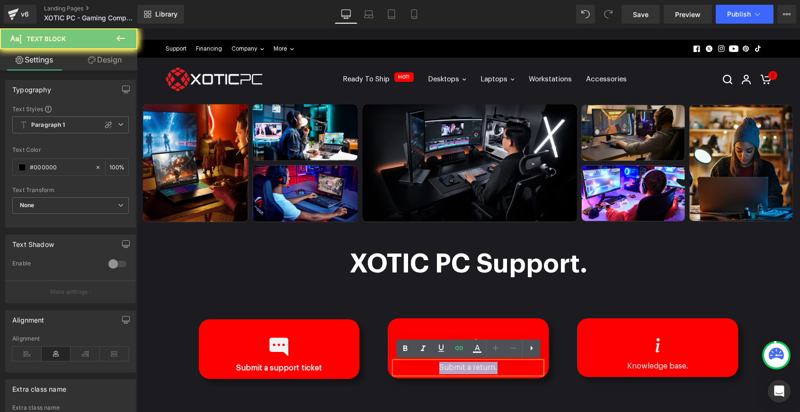
click at [504, 366] on p "Submit a return." at bounding box center [468, 368] width 147 height 12
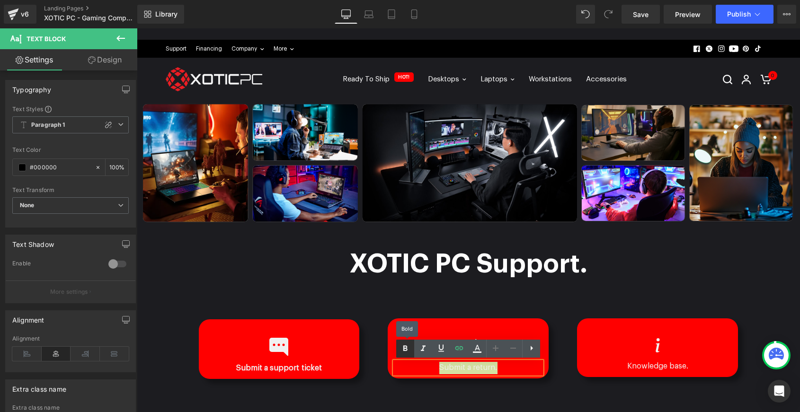
click at [408, 348] on icon at bounding box center [405, 348] width 11 height 11
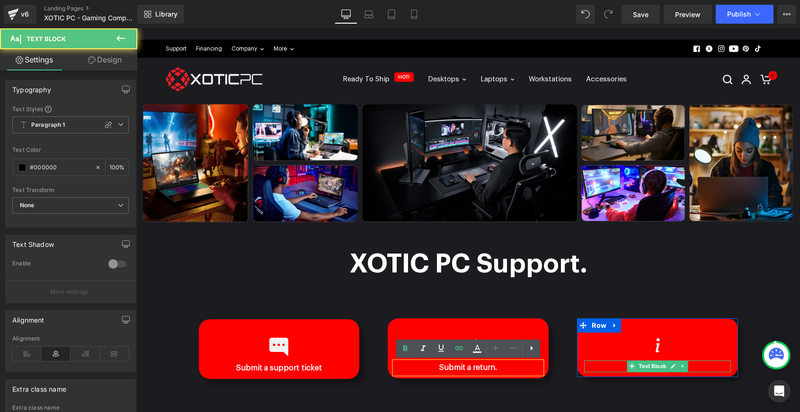
click at [701, 368] on p "Knowledge base." at bounding box center [657, 367] width 147 height 12
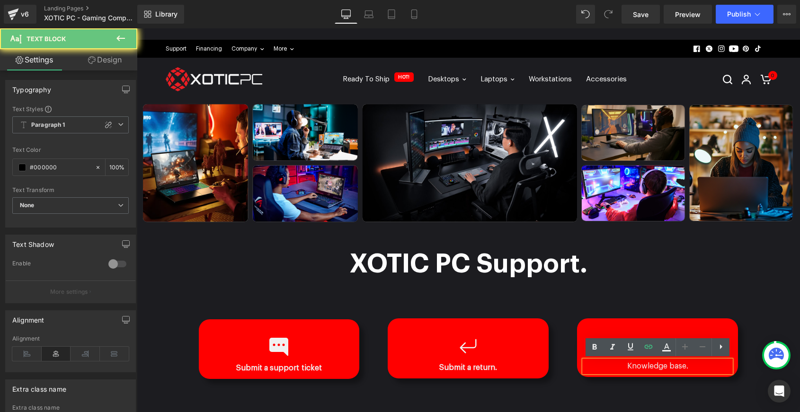
click at [701, 368] on p "Knowledge base." at bounding box center [657, 367] width 147 height 12
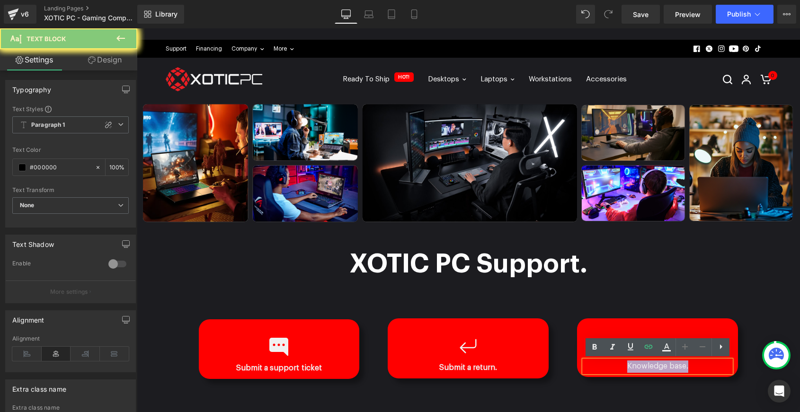
click at [701, 368] on p "Knowledge base." at bounding box center [657, 367] width 147 height 12
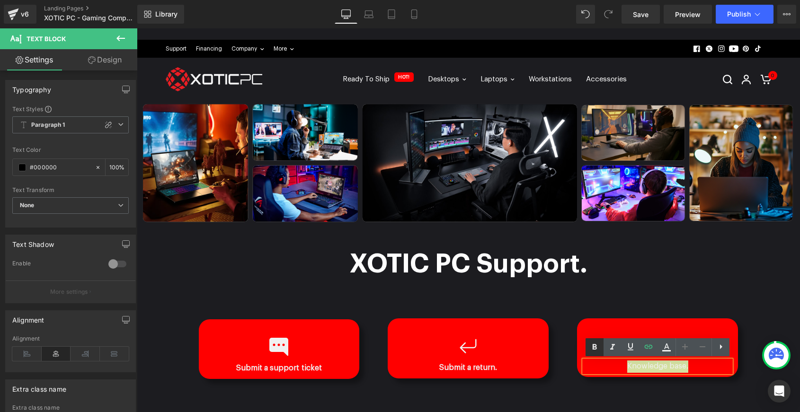
click at [593, 353] on icon at bounding box center [594, 347] width 11 height 11
click at [743, 11] on span "Publish" at bounding box center [739, 14] width 24 height 8
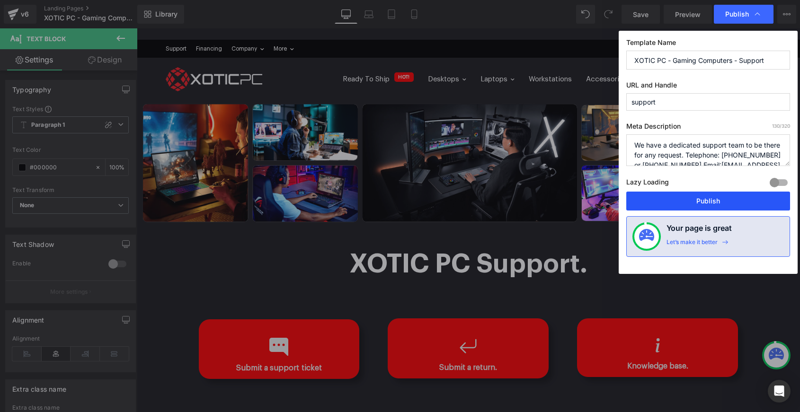
click at [708, 199] on button "Publish" at bounding box center [708, 201] width 164 height 19
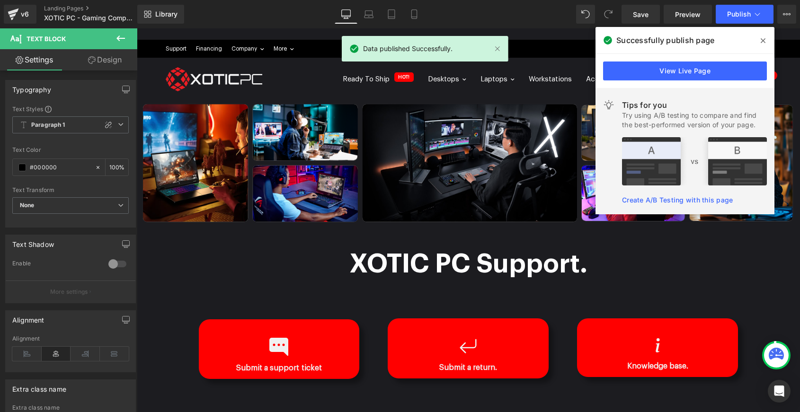
click at [760, 42] on span at bounding box center [762, 40] width 15 height 15
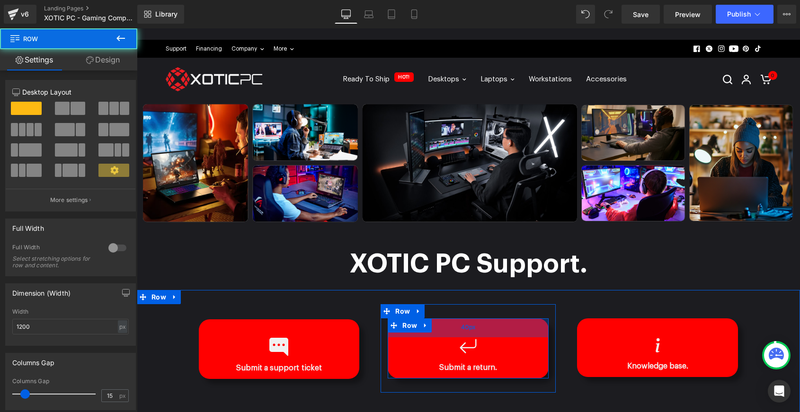
click at [497, 325] on div "40px" at bounding box center [468, 328] width 161 height 19
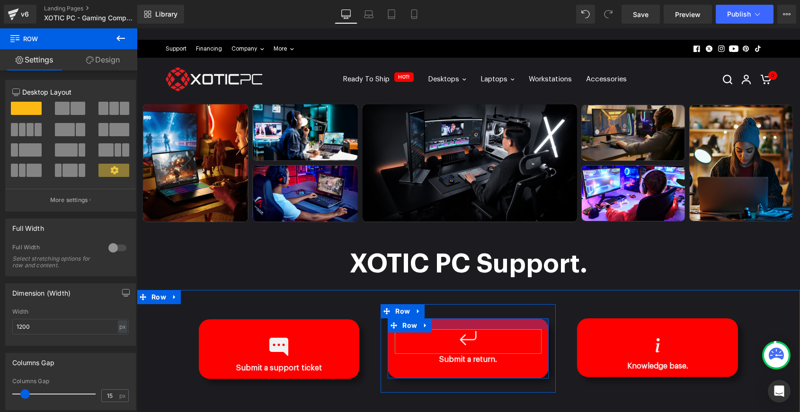
drag, startPoint x: 484, startPoint y: 330, endPoint x: 487, endPoint y: 322, distance: 8.5
click at [487, 322] on div at bounding box center [468, 324] width 161 height 11
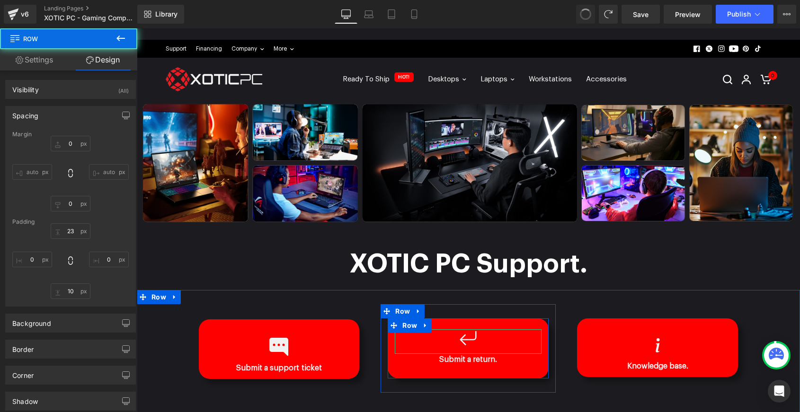
type input "0"
type input "40"
type input "0"
type input "10"
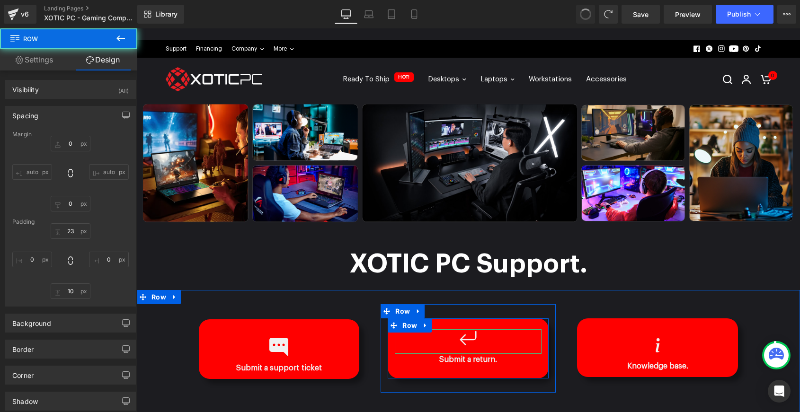
type input "0"
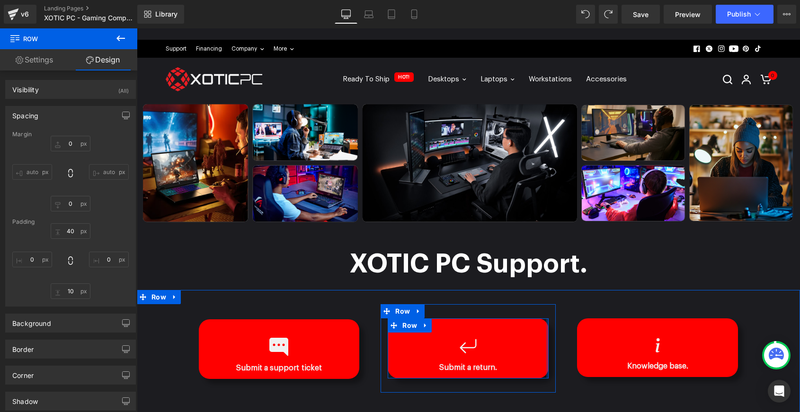
type input "0px"
click at [547, 334] on div "Icon Submit a return. Text Block Row 40px" at bounding box center [468, 349] width 161 height 61
click at [402, 325] on span "Row" at bounding box center [409, 326] width 19 height 14
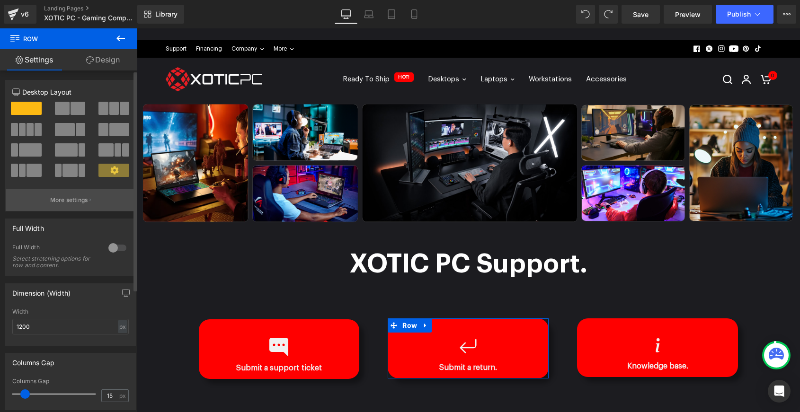
click at [70, 201] on p "More settings" at bounding box center [69, 200] width 38 height 9
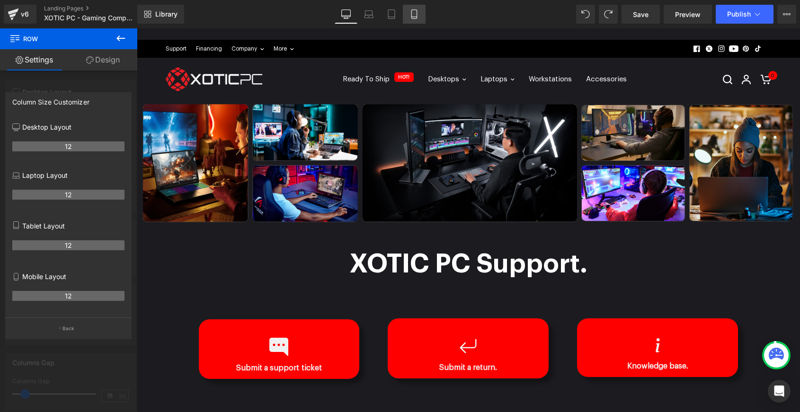
click at [417, 12] on icon at bounding box center [413, 14] width 5 height 9
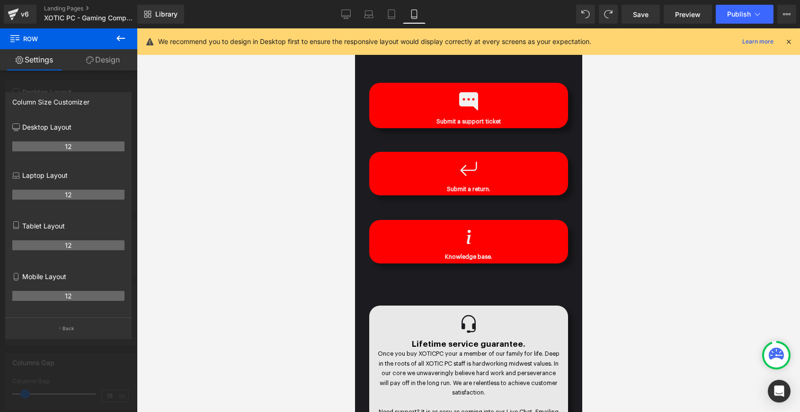
scroll to position [294, 0]
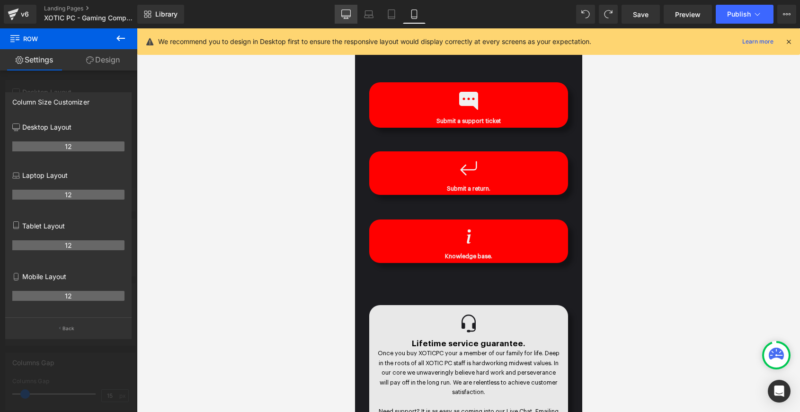
click at [340, 10] on link "Desktop" at bounding box center [346, 14] width 23 height 19
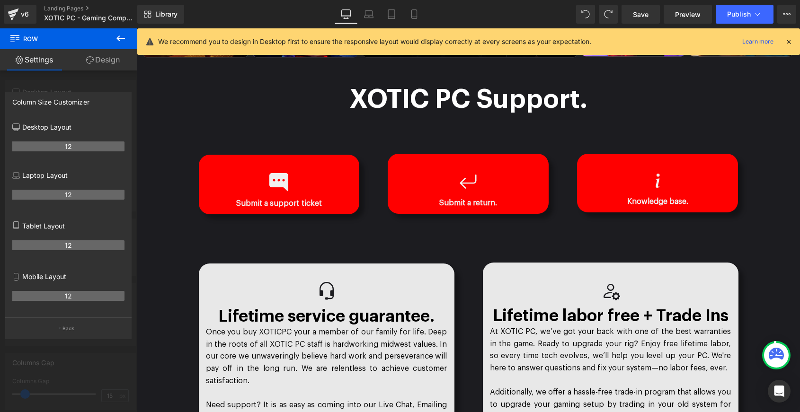
scroll to position [163, 0]
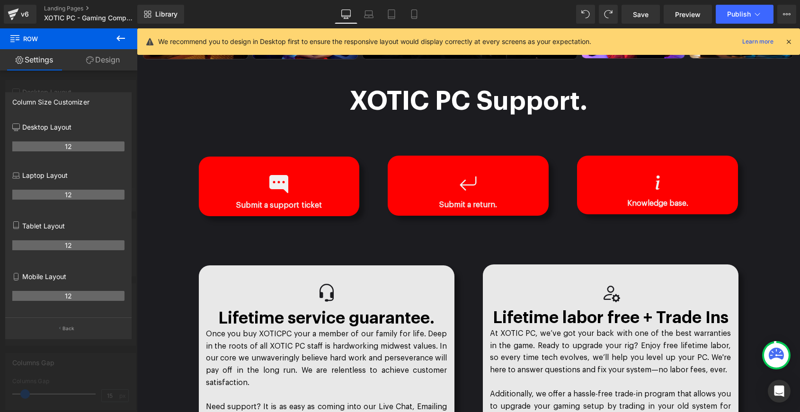
click at [791, 39] on icon at bounding box center [788, 41] width 9 height 9
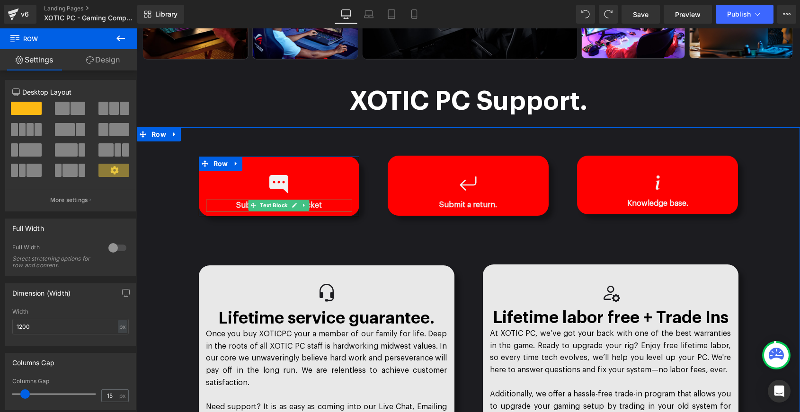
click at [326, 204] on p "Submit a support ticket" at bounding box center [279, 206] width 147 height 12
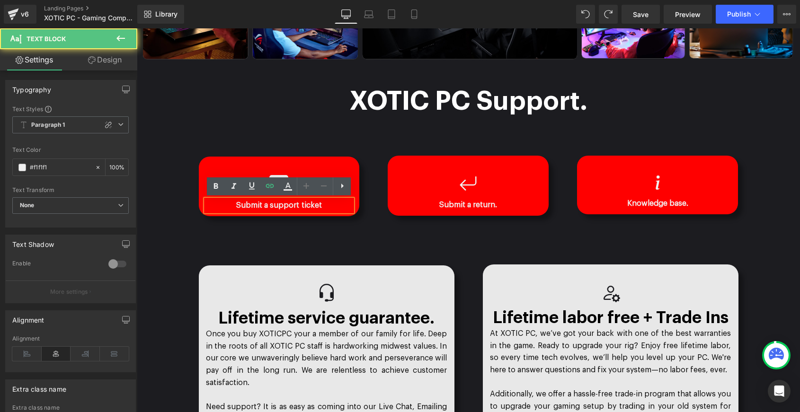
click at [326, 204] on p "Submit a support ticket" at bounding box center [279, 206] width 147 height 12
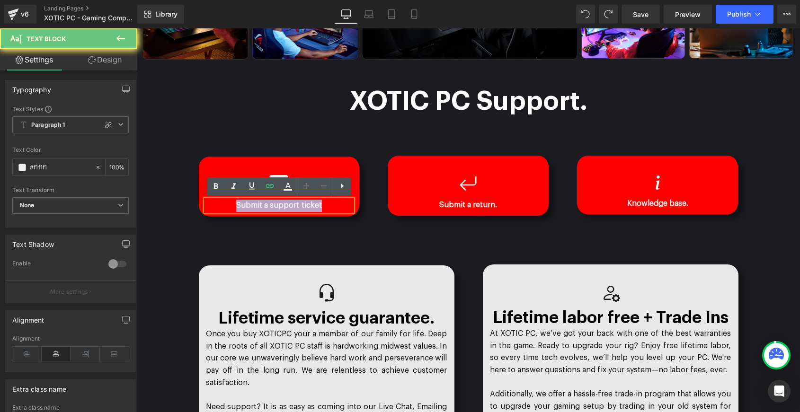
click at [326, 204] on p "Submit a support ticket" at bounding box center [279, 206] width 147 height 12
